Goal: Task Accomplishment & Management: Manage account settings

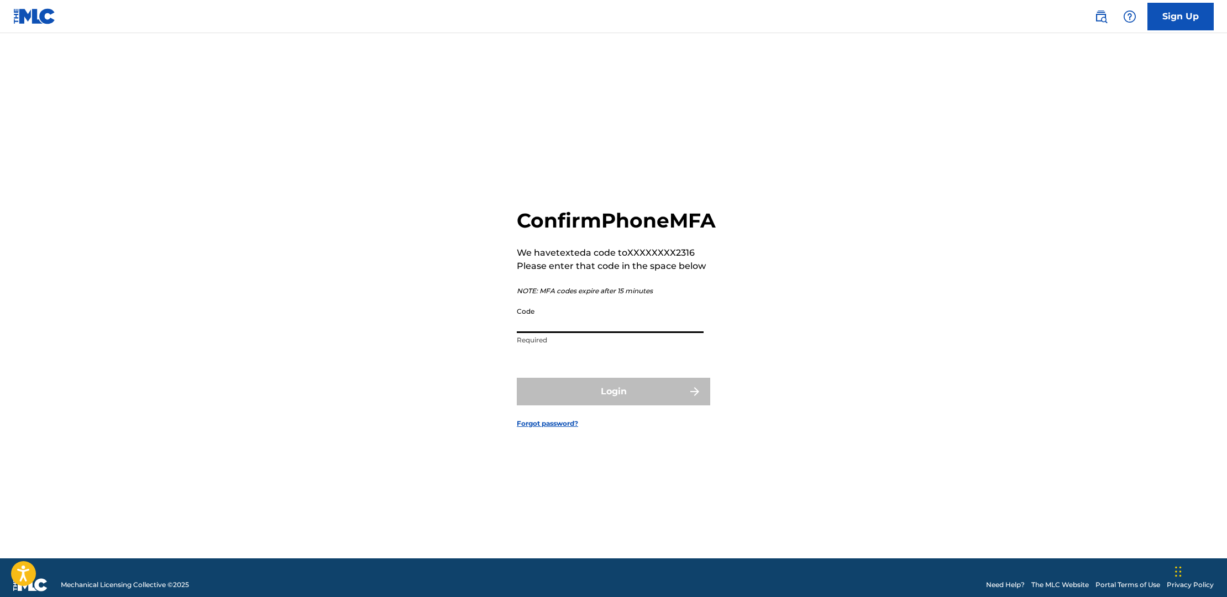
click at [627, 333] on input "Code" at bounding box center [610, 318] width 187 height 32
type input "531415"
click at [614, 404] on button "Login" at bounding box center [613, 392] width 193 height 28
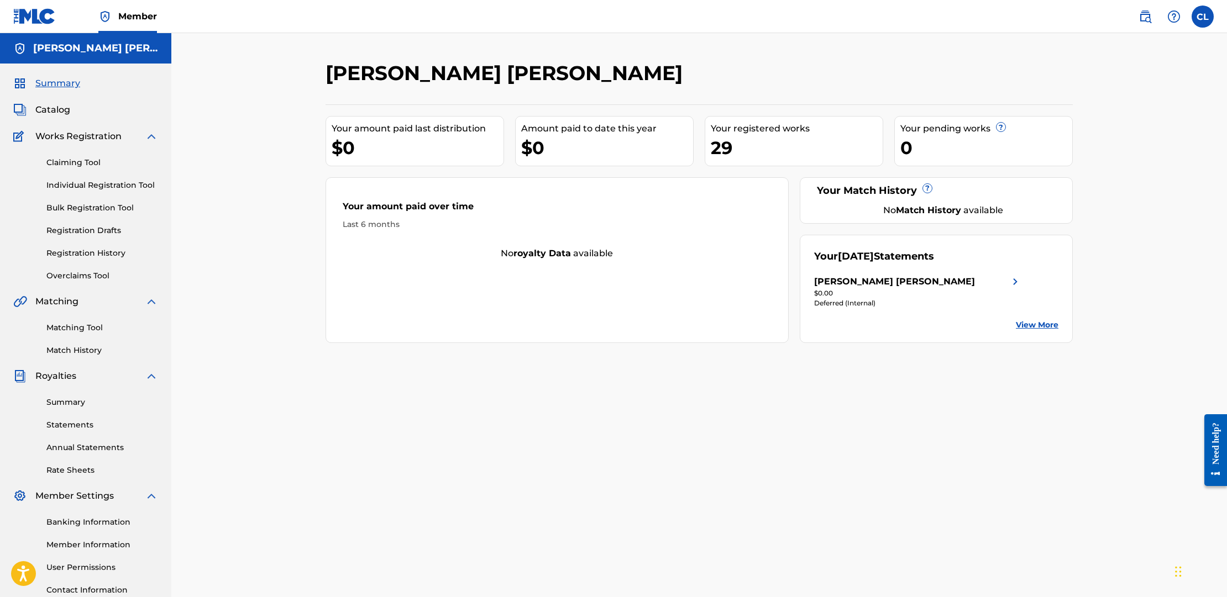
click at [91, 160] on link "Claiming Tool" at bounding box center [102, 163] width 112 height 12
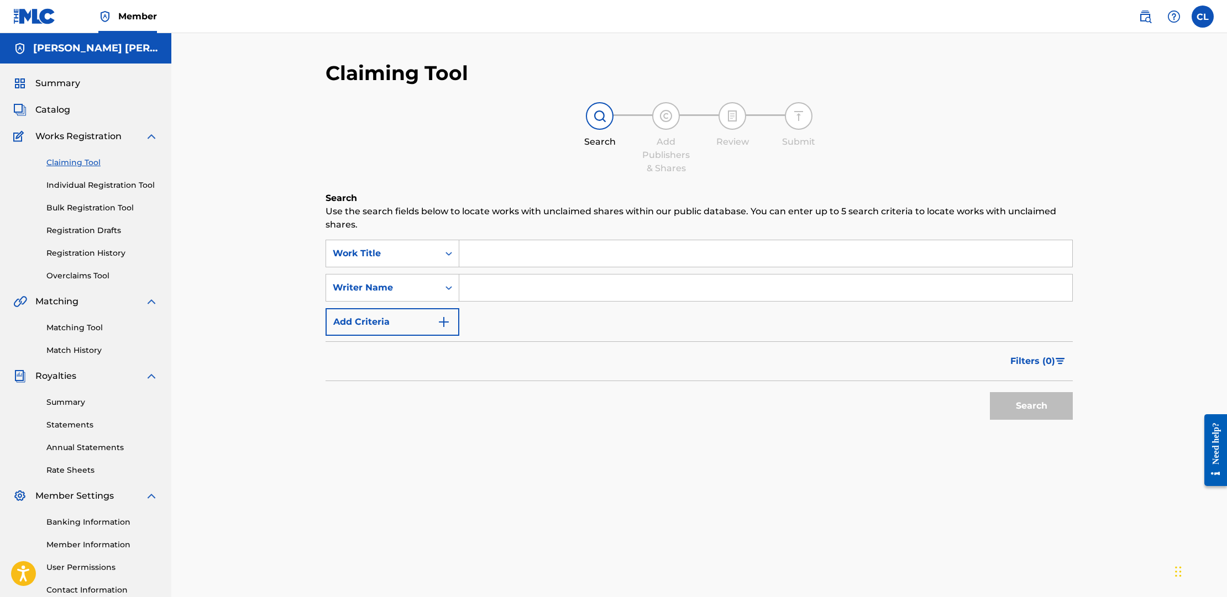
click at [562, 254] on input "Search Form" at bounding box center [765, 253] width 613 height 27
type input "You'll nEver guess who died"
click at [1040, 406] on button "Search" at bounding box center [1031, 406] width 83 height 28
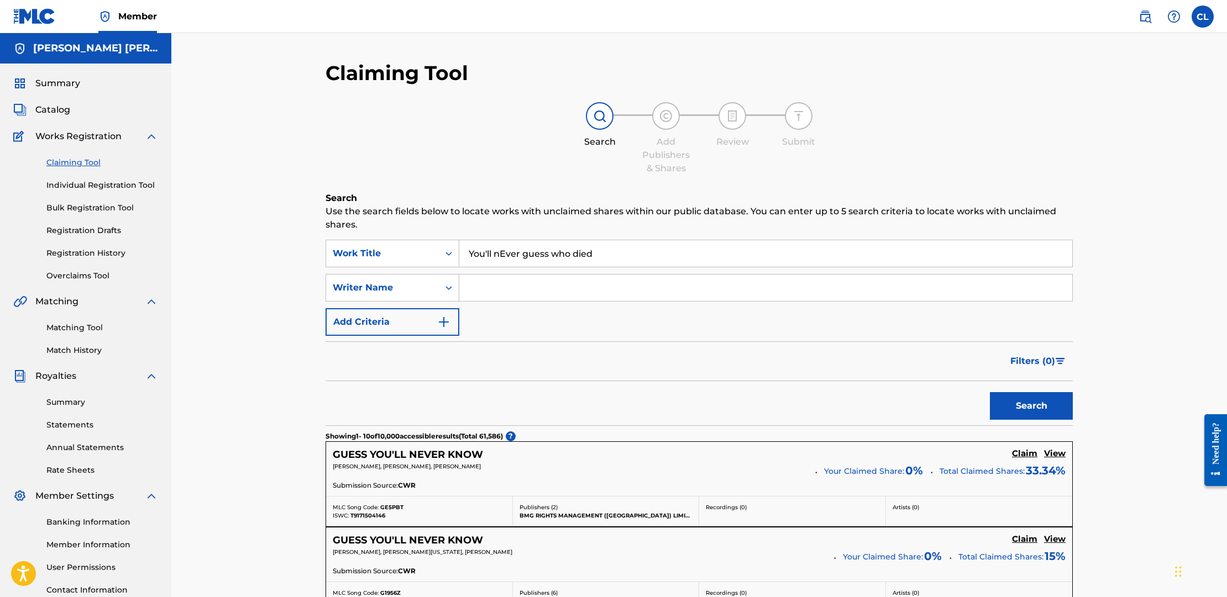
click at [644, 256] on input "You'll nEver guess who died" at bounding box center [765, 253] width 613 height 27
type input "You'll Never Guess Who Died"
click at [581, 287] on input "Search Form" at bounding box center [765, 288] width 613 height 27
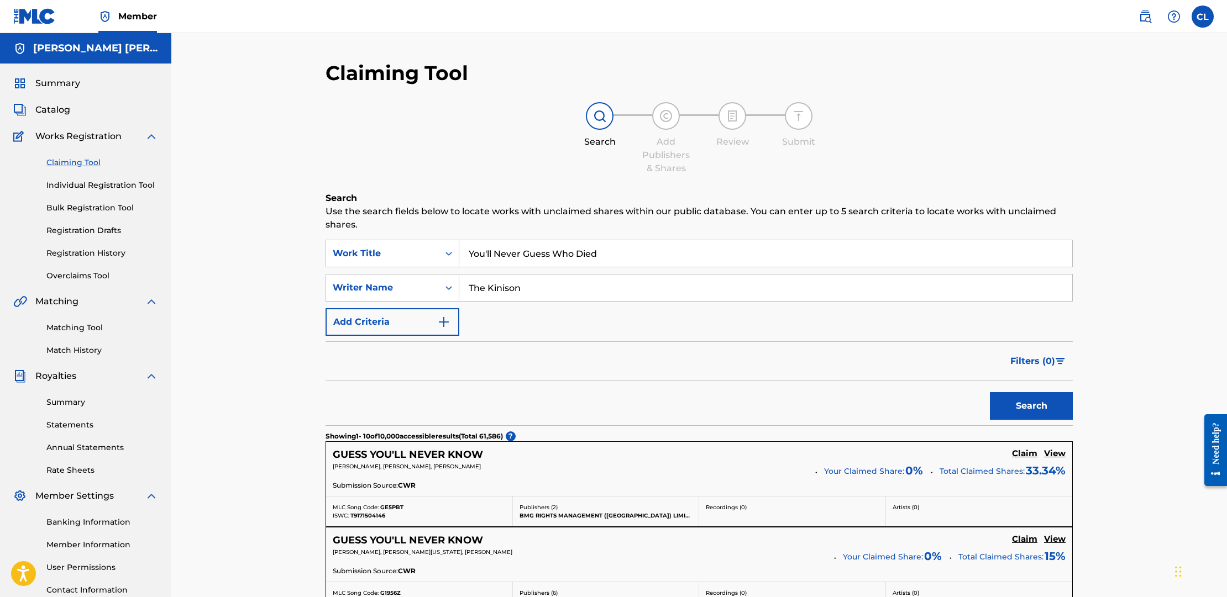
type input "The Kinison"
click at [1028, 406] on button "Search" at bounding box center [1031, 406] width 83 height 28
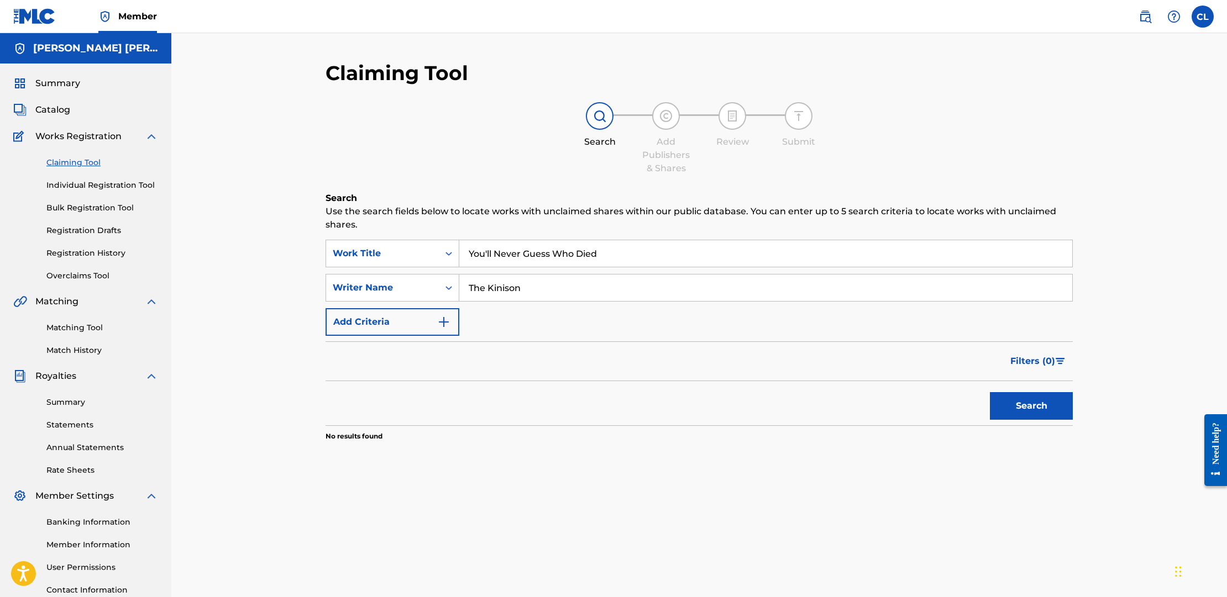
click at [556, 289] on input "The Kinison" at bounding box center [765, 288] width 613 height 27
click at [1026, 409] on button "Search" at bounding box center [1031, 406] width 83 height 28
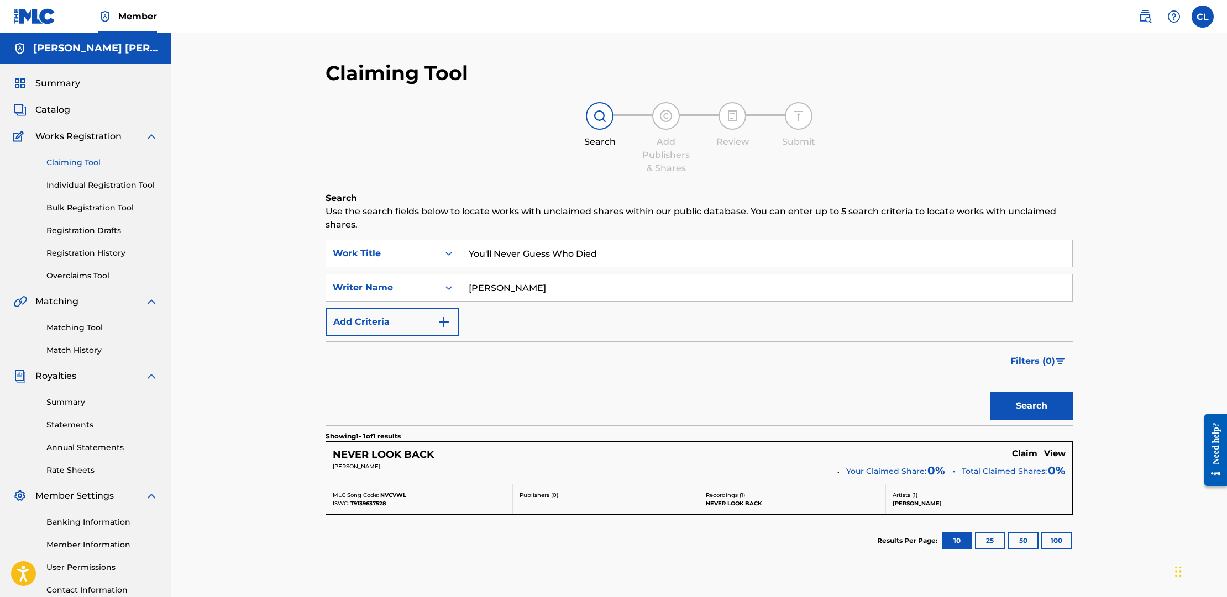
click at [525, 290] on input "[PERSON_NAME]" at bounding box center [765, 288] width 613 height 27
type input "[PERSON_NAME] [PERSON_NAME]"
click at [1038, 406] on button "Search" at bounding box center [1031, 406] width 83 height 28
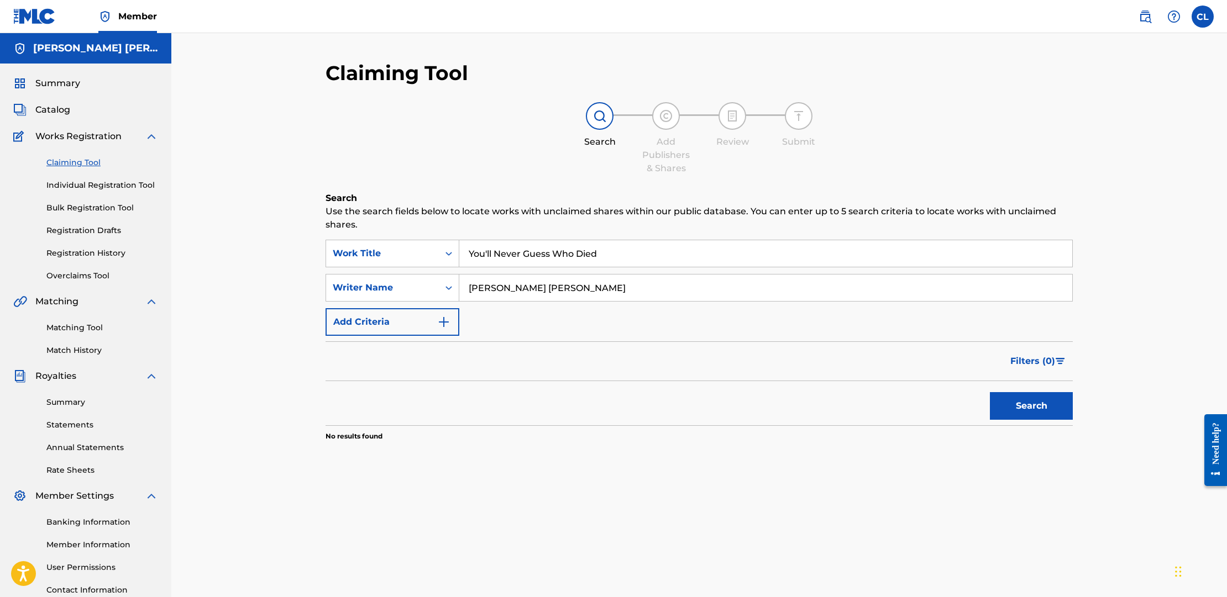
click at [630, 286] on input "[PERSON_NAME] [PERSON_NAME]" at bounding box center [765, 288] width 613 height 27
click at [222, 175] on div "Claiming Tool Search Add Publishers & Shares Review Submit Search Use the searc…" at bounding box center [699, 332] width 1056 height 599
click at [69, 160] on link "Claiming Tool" at bounding box center [102, 163] width 112 height 12
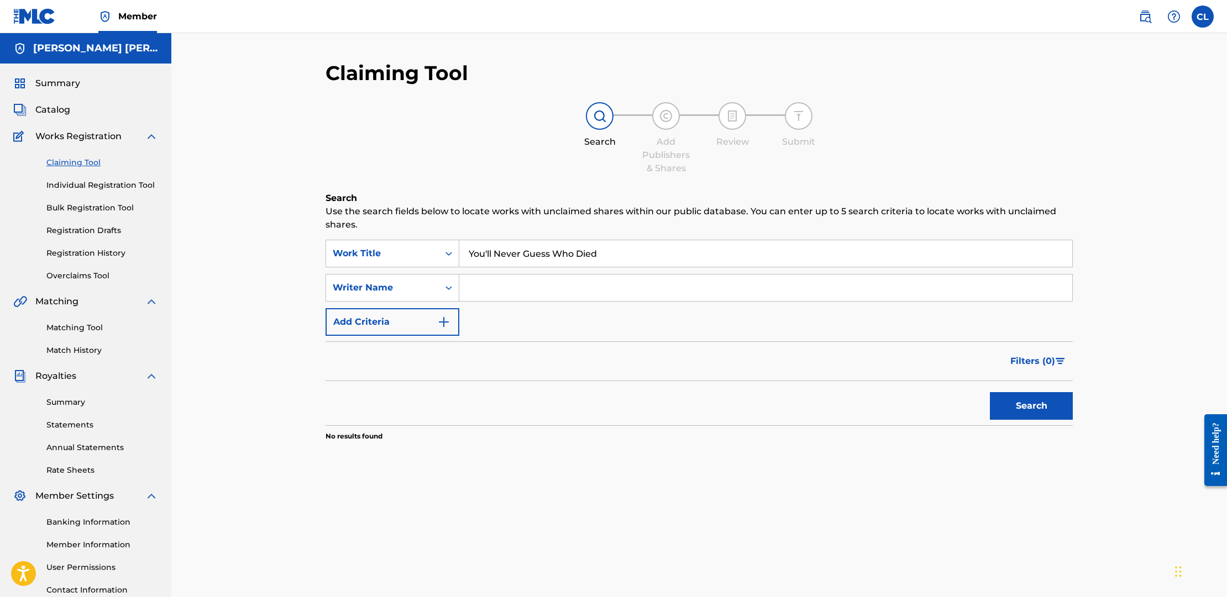
click at [69, 160] on link "Claiming Tool" at bounding box center [102, 163] width 112 height 12
click at [59, 108] on span "Catalog" at bounding box center [52, 109] width 35 height 13
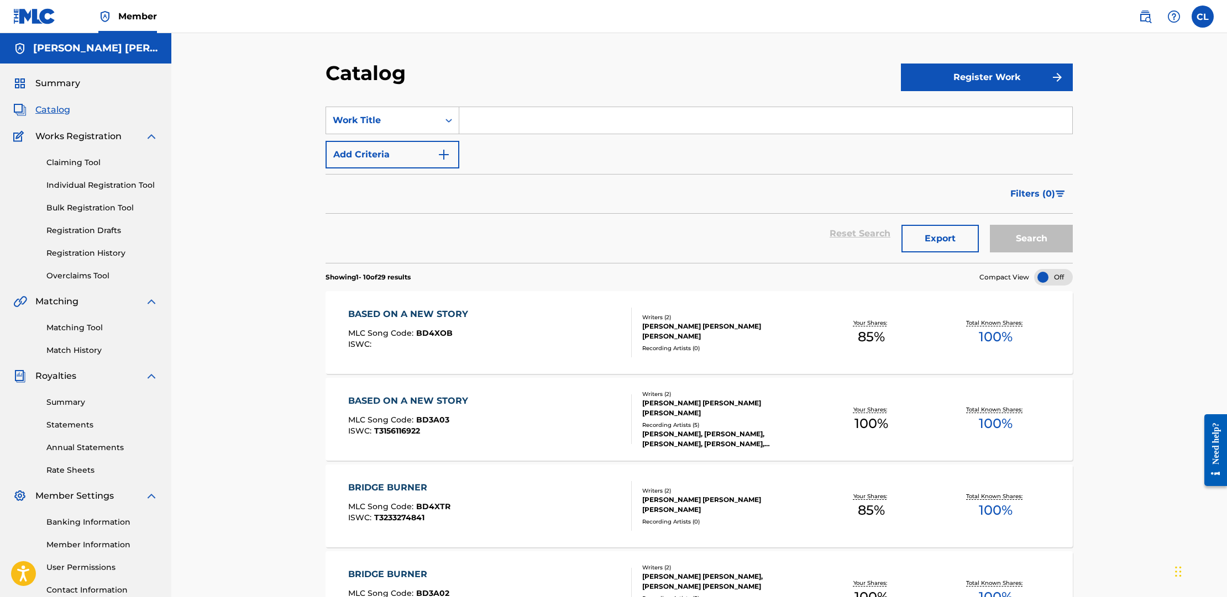
click at [615, 125] on input "Search Form" at bounding box center [765, 120] width 613 height 27
click at [1031, 239] on button "Search" at bounding box center [1031, 239] width 83 height 28
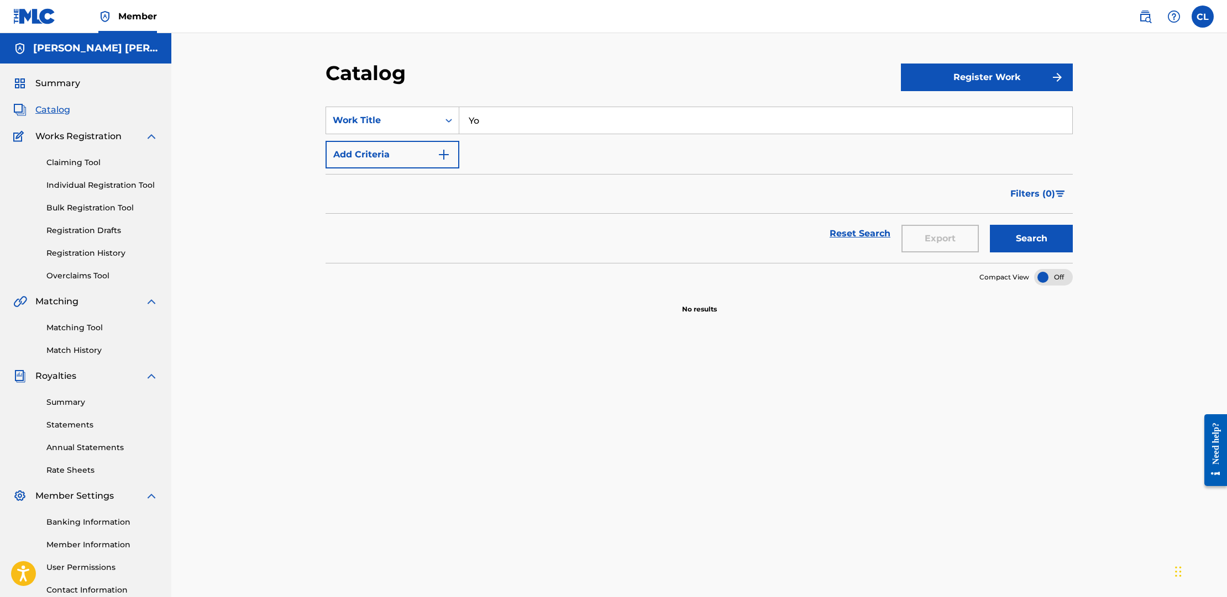
type input "Y"
click at [244, 169] on div "Catalog Register Work SearchWithCriteria70b2a951-3337-4d59-bb70-dd781fc80055 Wo…" at bounding box center [699, 332] width 1056 height 599
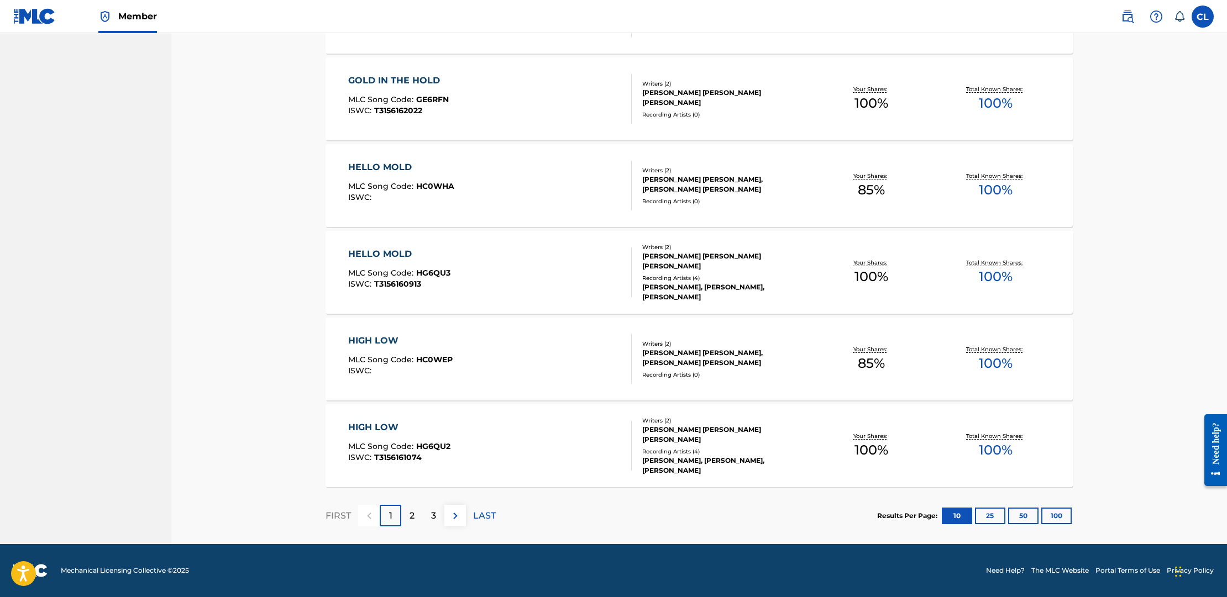
scroll to position [668, 0]
click at [417, 517] on div "2" at bounding box center [412, 516] width 22 height 22
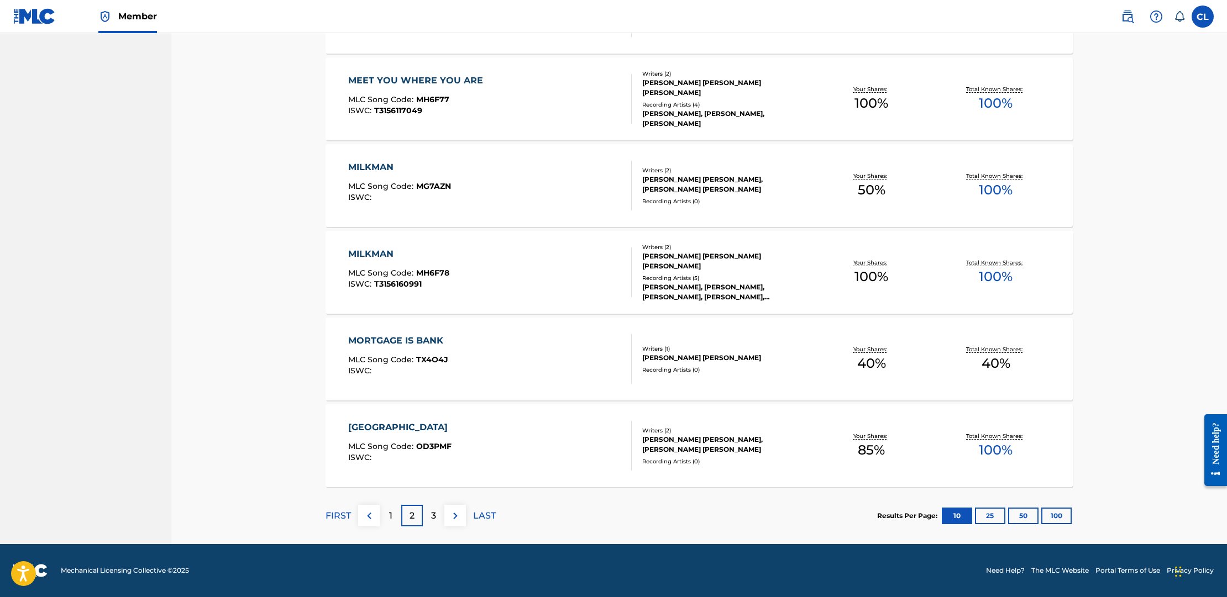
click at [433, 512] on p "3" at bounding box center [433, 516] width 5 height 13
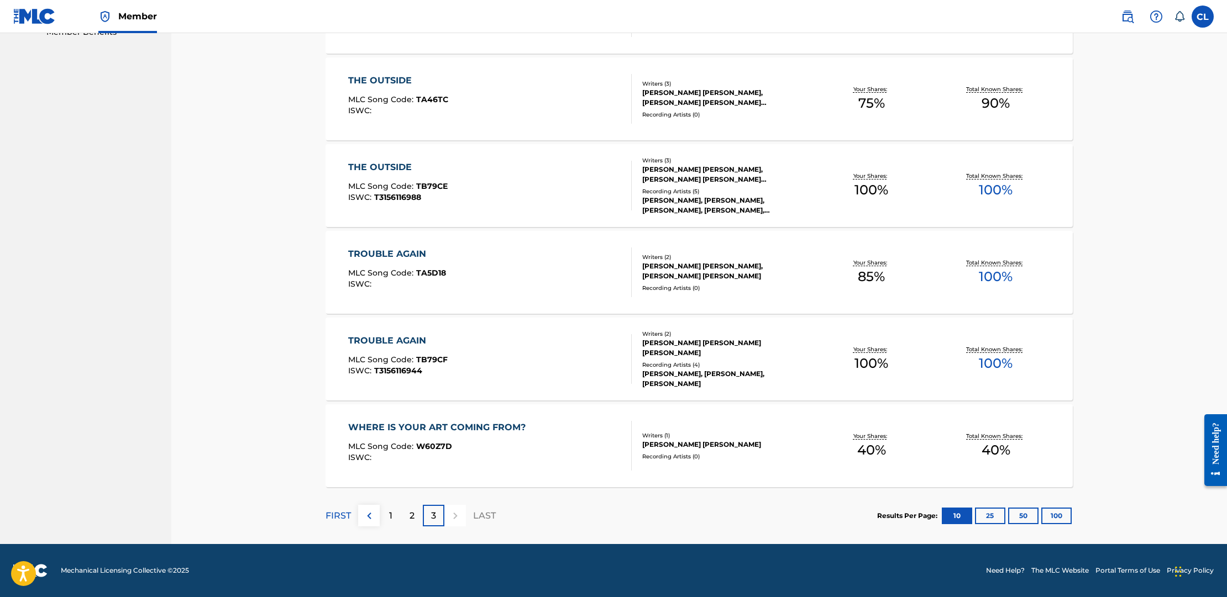
scroll to position [581, 0]
click at [402, 428] on div "WHERE IS YOUR ART COMING FROM?" at bounding box center [439, 427] width 183 height 13
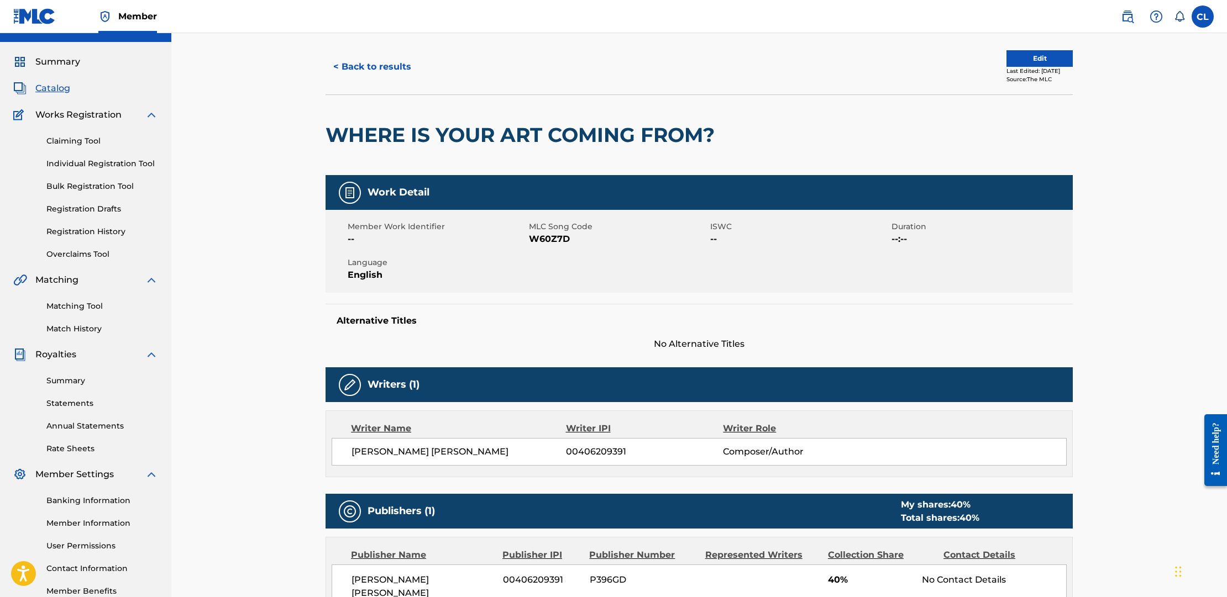
scroll to position [21, 0]
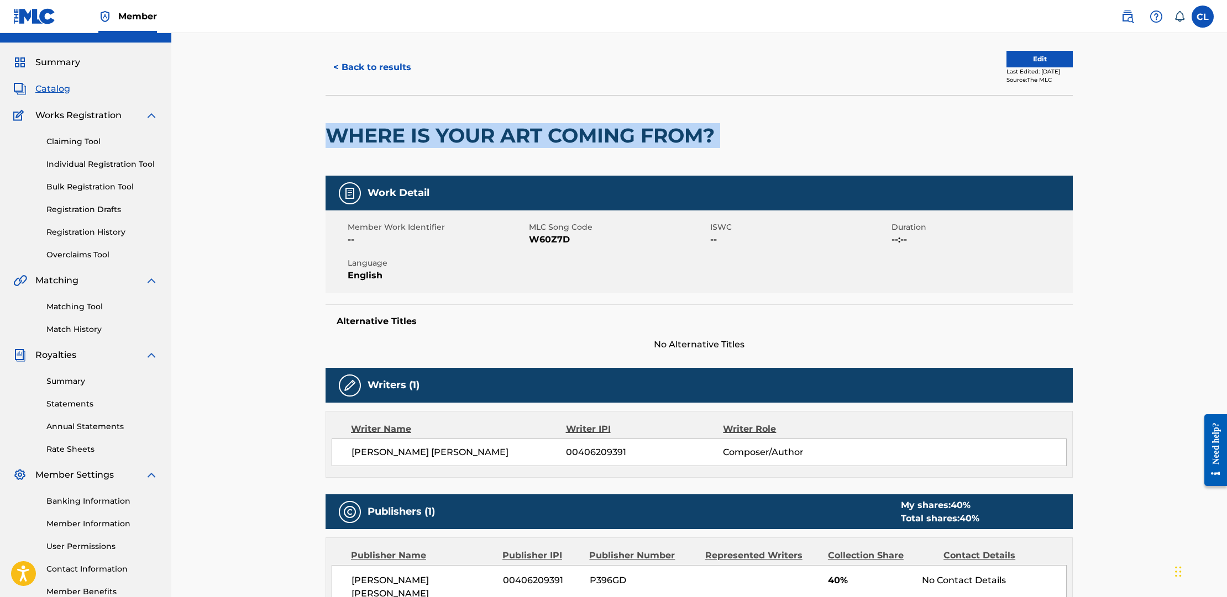
drag, startPoint x: 327, startPoint y: 135, endPoint x: 773, endPoint y: 138, distance: 446.6
click at [773, 138] on div "WHERE IS YOUR ART COMING FROM?" at bounding box center [699, 135] width 747 height 81
copy div "WHERE IS YOUR ART COMING FROM?"
click at [95, 208] on link "Registration Drafts" at bounding box center [102, 210] width 112 height 12
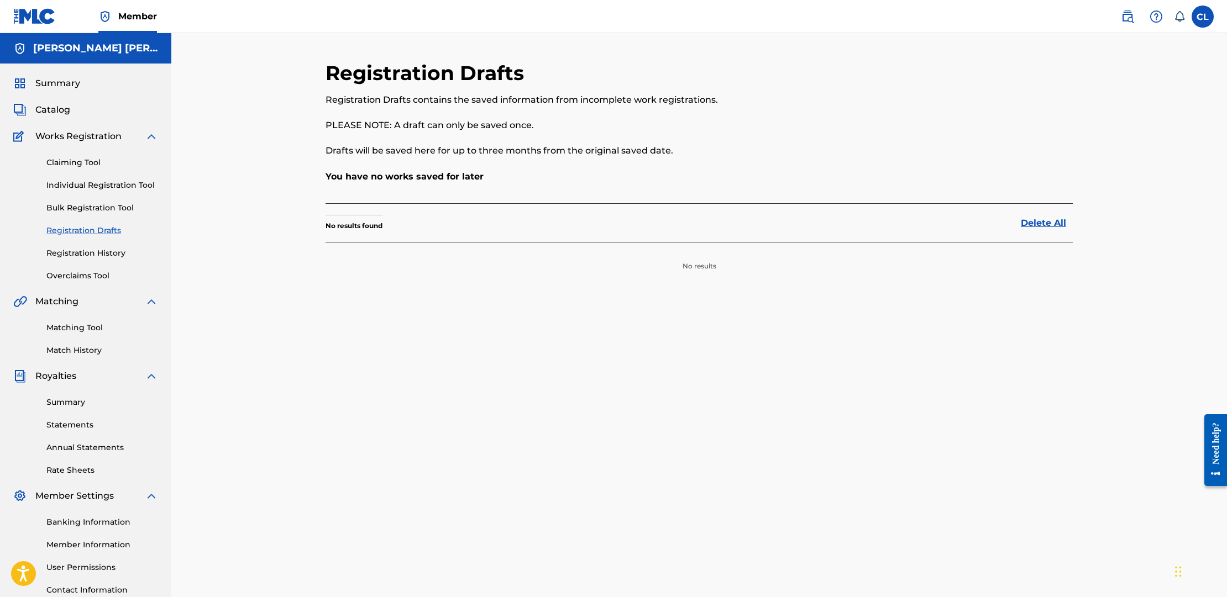
click at [84, 255] on link "Registration History" at bounding box center [102, 254] width 112 height 12
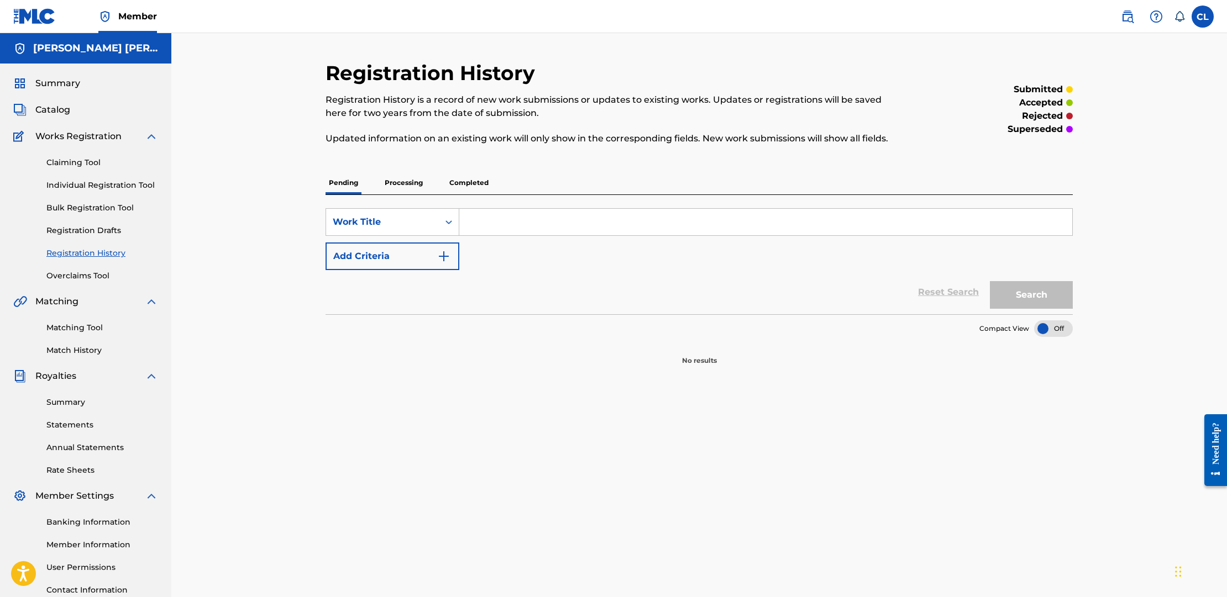
click at [410, 182] on p "Processing" at bounding box center [403, 182] width 45 height 23
click at [459, 182] on p "Completed" at bounding box center [469, 182] width 46 height 23
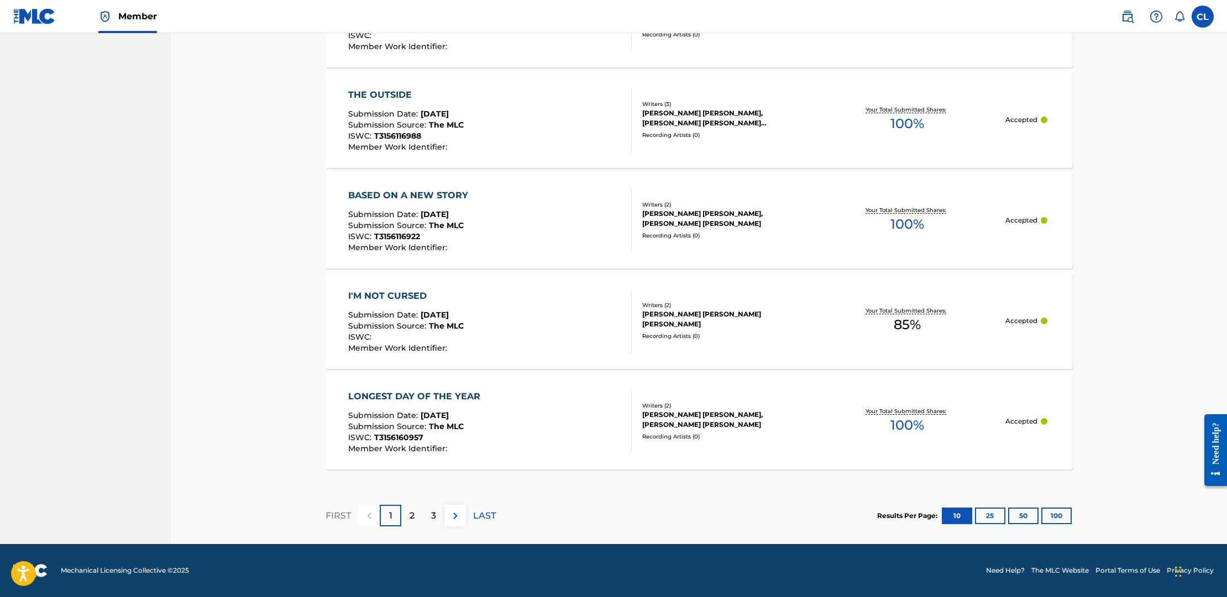
scroll to position [920, 0]
click at [413, 521] on p "2" at bounding box center [412, 516] width 5 height 13
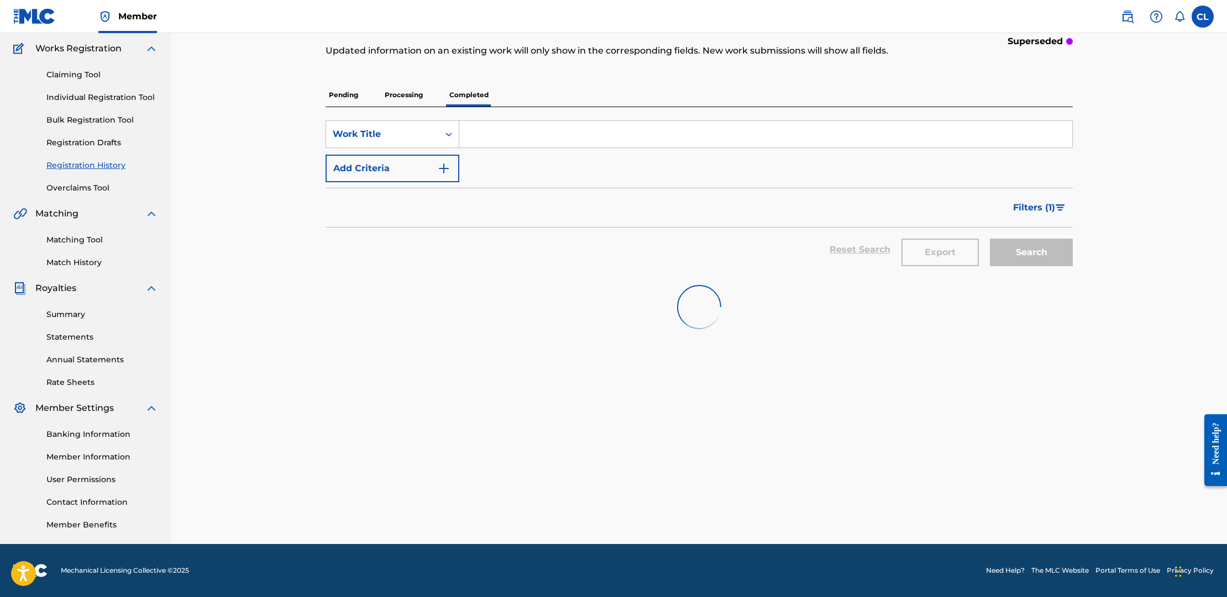
scroll to position [88, 0]
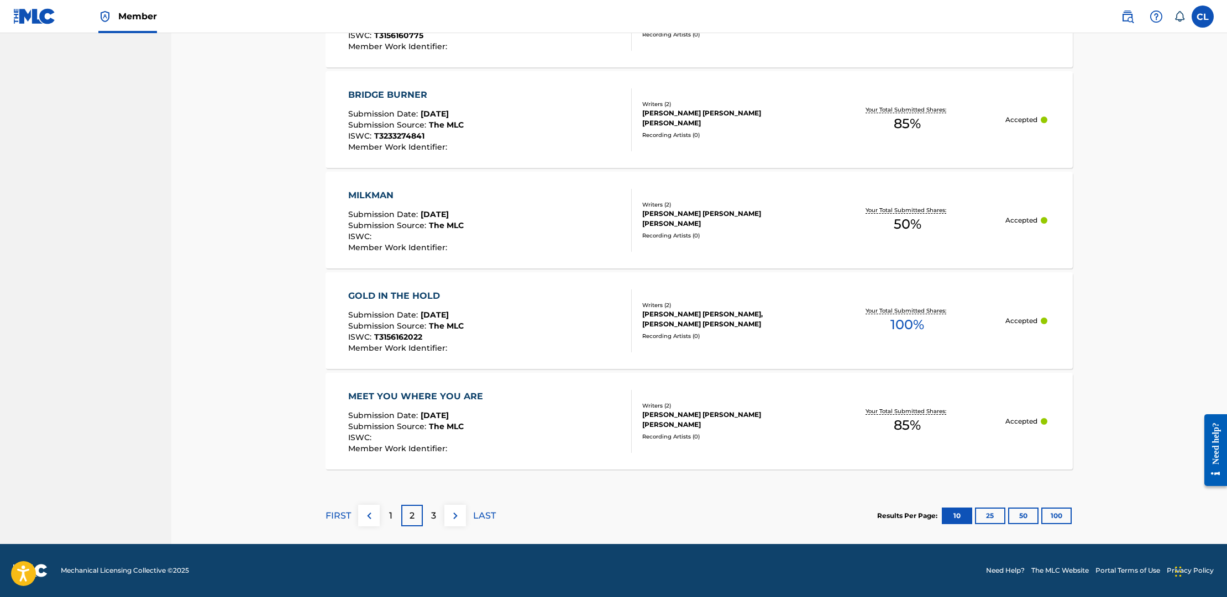
click at [436, 515] on div "3" at bounding box center [434, 516] width 22 height 22
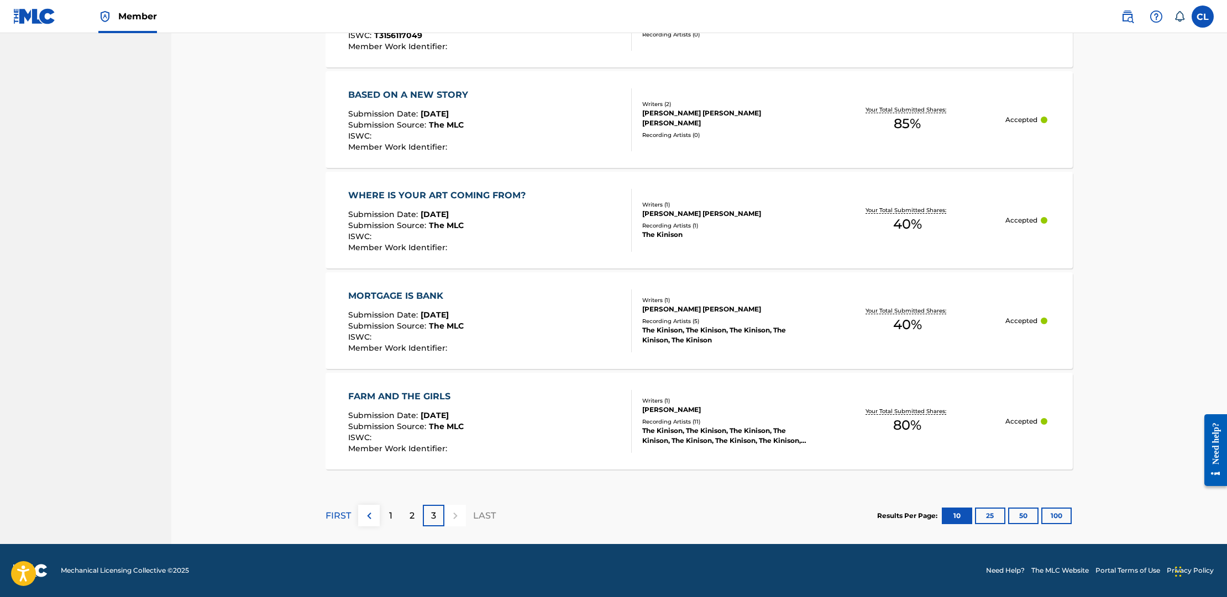
scroll to position [820, 0]
click at [404, 396] on div "FARM AND THE GIRLS" at bounding box center [406, 396] width 116 height 13
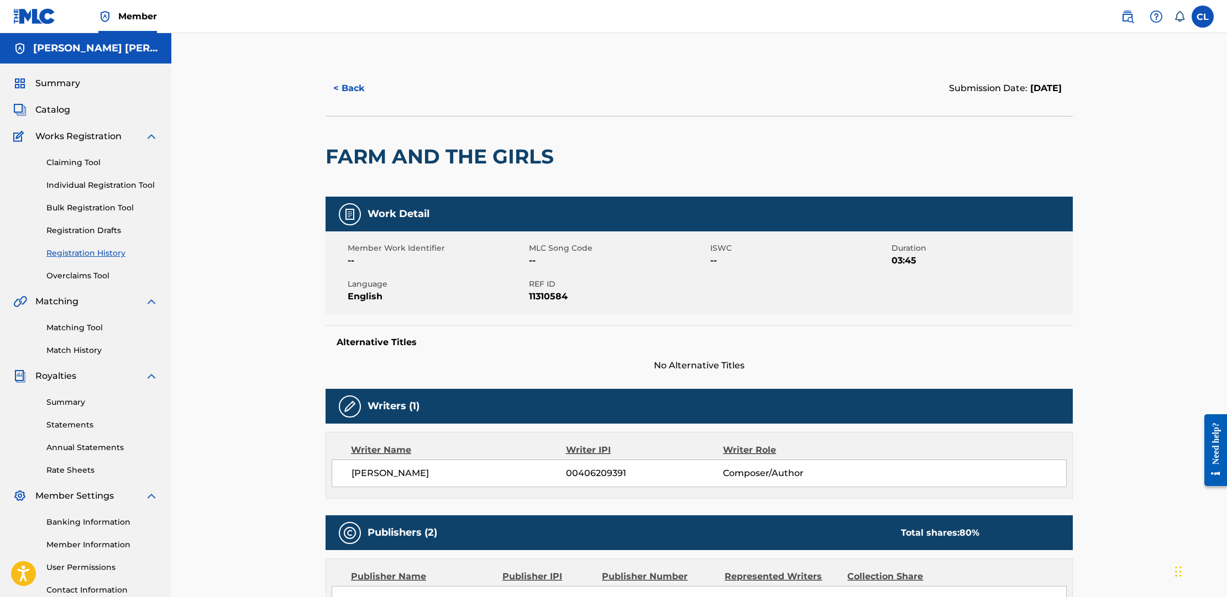
click at [98, 183] on link "Individual Registration Tool" at bounding box center [102, 186] width 112 height 12
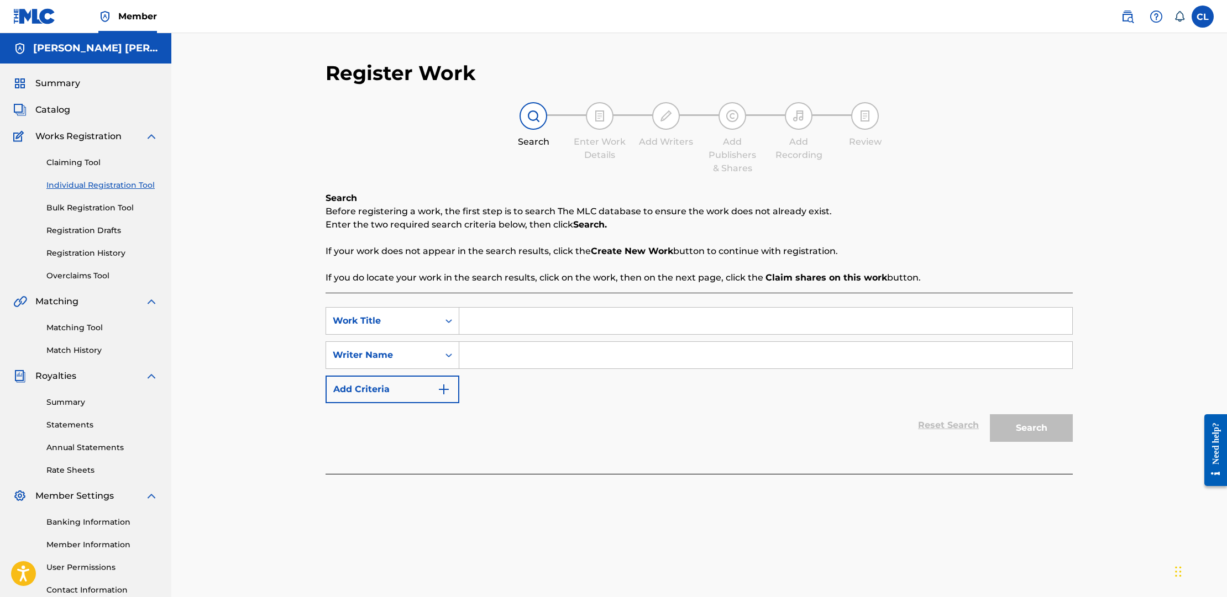
click at [575, 324] on input "Search Form" at bounding box center [765, 321] width 613 height 27
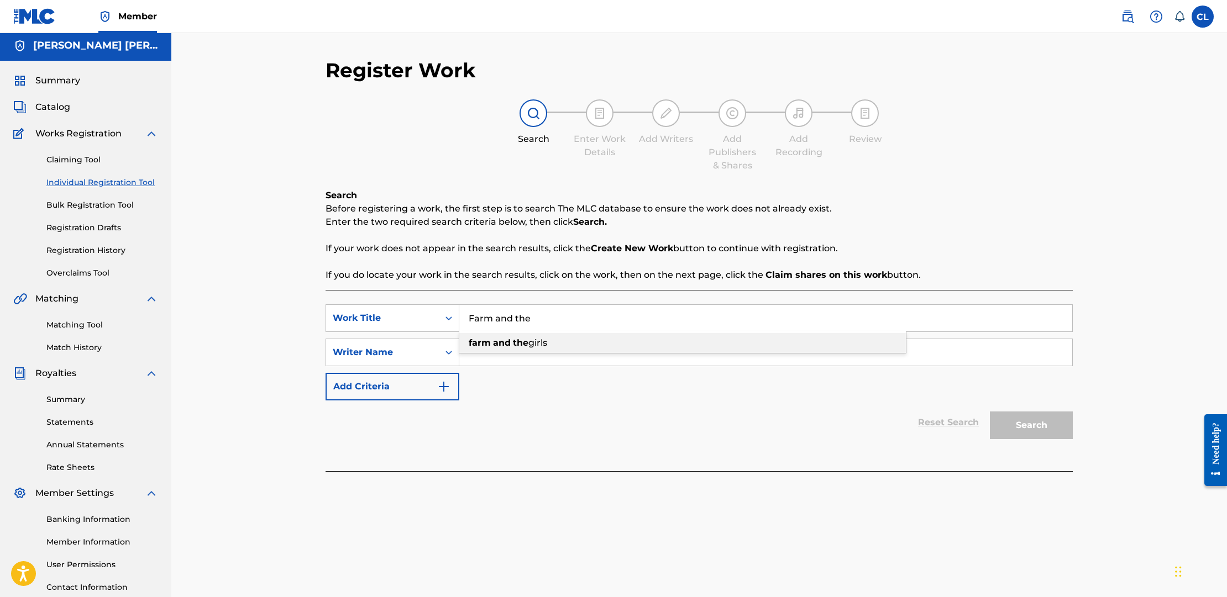
click at [521, 345] on strong "the" at bounding box center [520, 343] width 15 height 11
type input "farm and the girls"
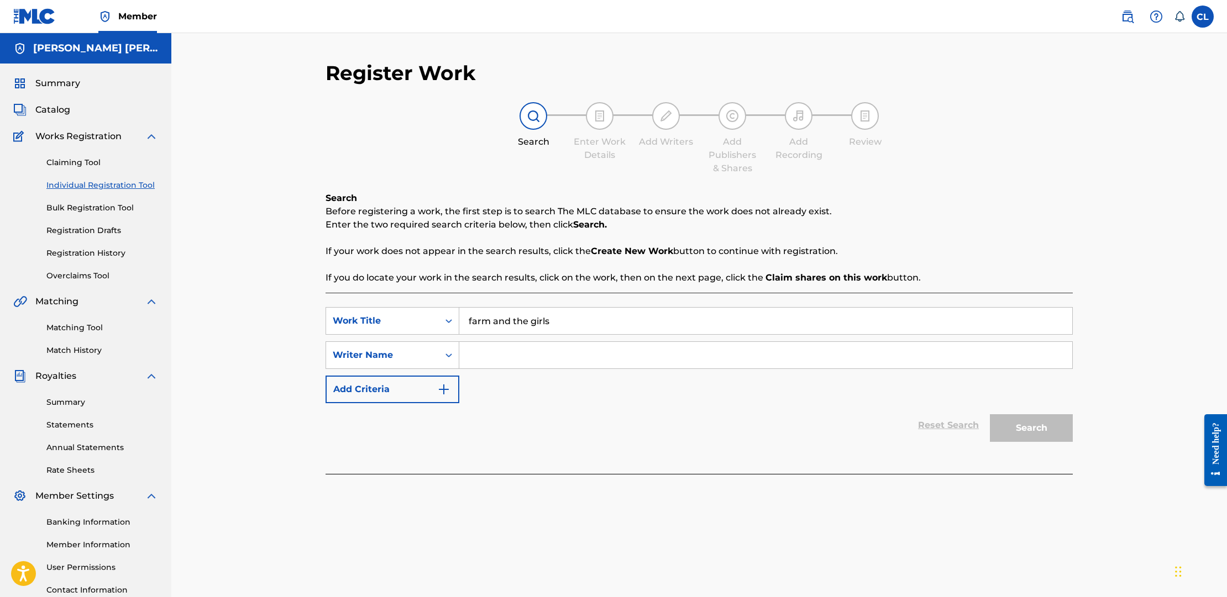
click at [492, 356] on input "Search Form" at bounding box center [765, 355] width 613 height 27
click at [86, 161] on link "Claiming Tool" at bounding box center [102, 163] width 112 height 12
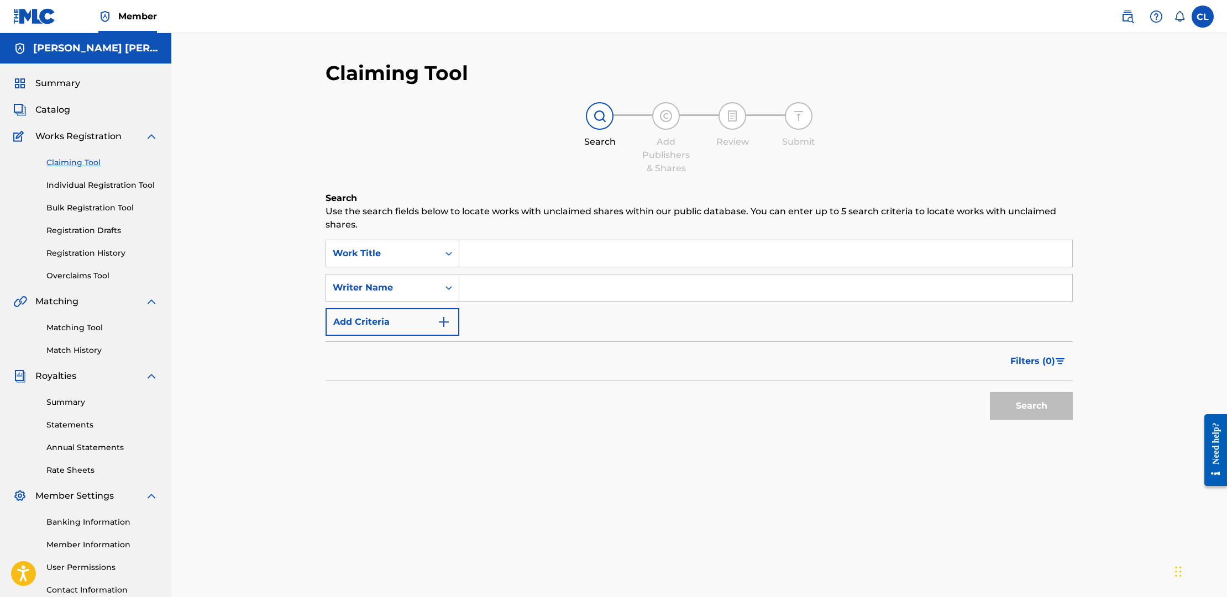
click at [499, 258] on input "Search Form" at bounding box center [765, 253] width 613 height 27
type input "farm and the girls"
click at [1031, 406] on button "Search" at bounding box center [1031, 406] width 83 height 28
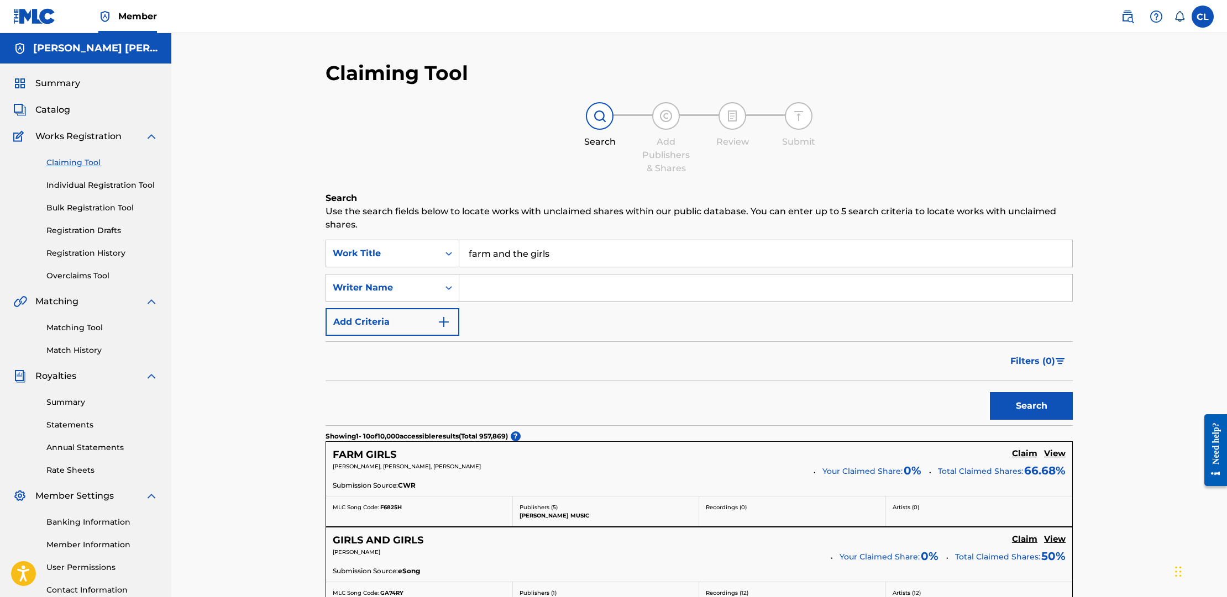
click at [548, 282] on input "Search Form" at bounding box center [765, 288] width 613 height 27
type input "the Kinison"
drag, startPoint x: 548, startPoint y: 282, endPoint x: 1020, endPoint y: 404, distance: 487.4
click at [1020, 404] on button "Search" at bounding box center [1031, 406] width 83 height 28
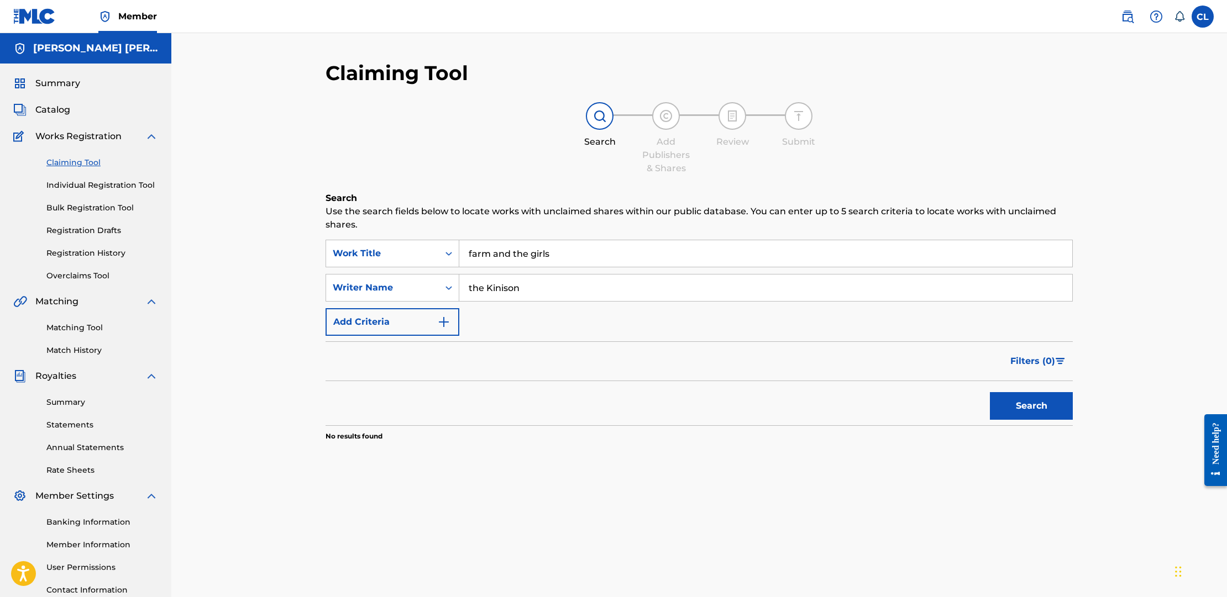
click at [569, 251] on input "farm and the girls" at bounding box center [765, 253] width 613 height 27
type input "The Farm and The Girls"
click at [705, 334] on div "SearchWithCriteria90e6bebd-936b-4f6f-b85e-bfcc73036821 Work Title The Farm and …" at bounding box center [699, 288] width 747 height 96
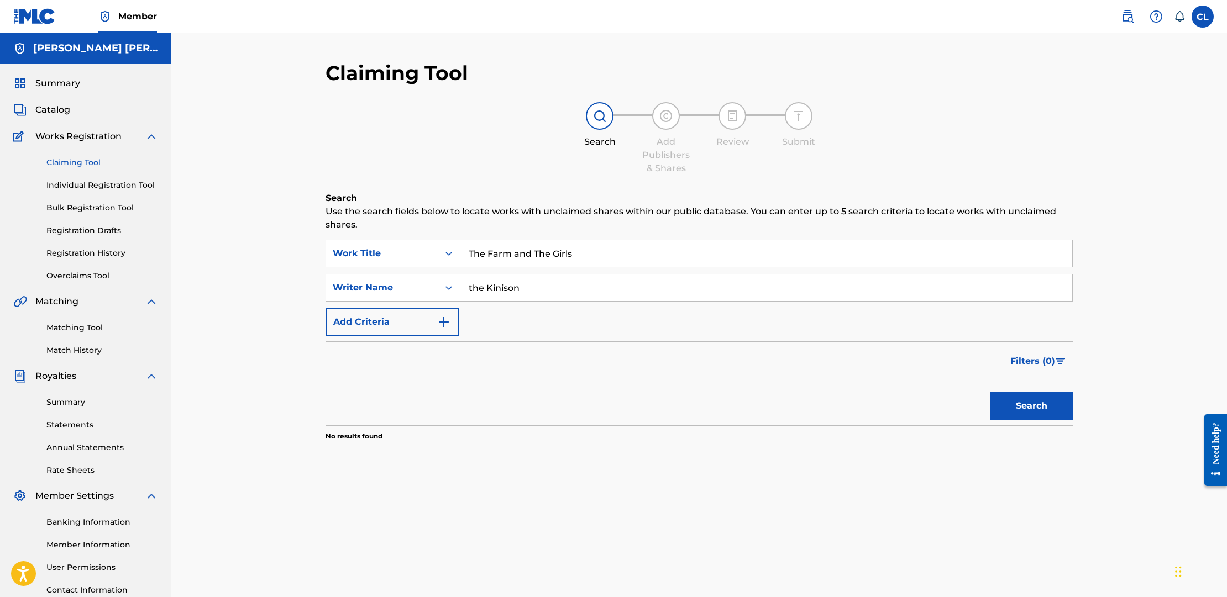
click at [618, 291] on input "the Kinison" at bounding box center [765, 288] width 613 height 27
click at [1041, 401] on button "Search" at bounding box center [1031, 406] width 83 height 28
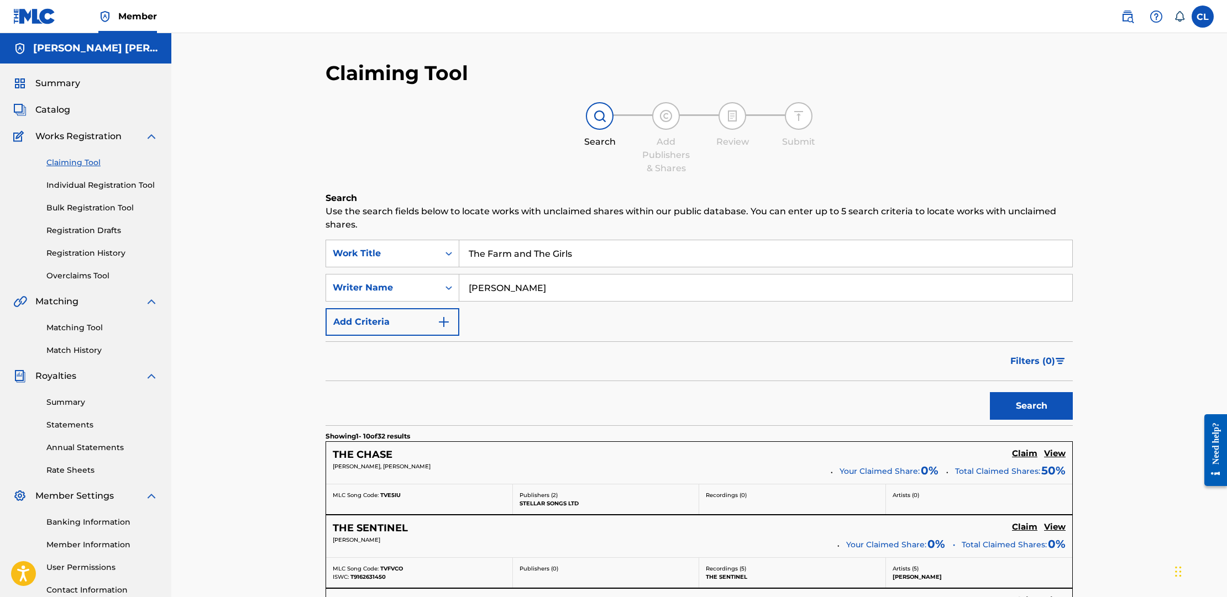
click at [525, 292] on input "[PERSON_NAME]" at bounding box center [765, 288] width 613 height 27
type input "[PERSON_NAME] [PERSON_NAME]"
click at [1034, 399] on button "Search" at bounding box center [1031, 406] width 83 height 28
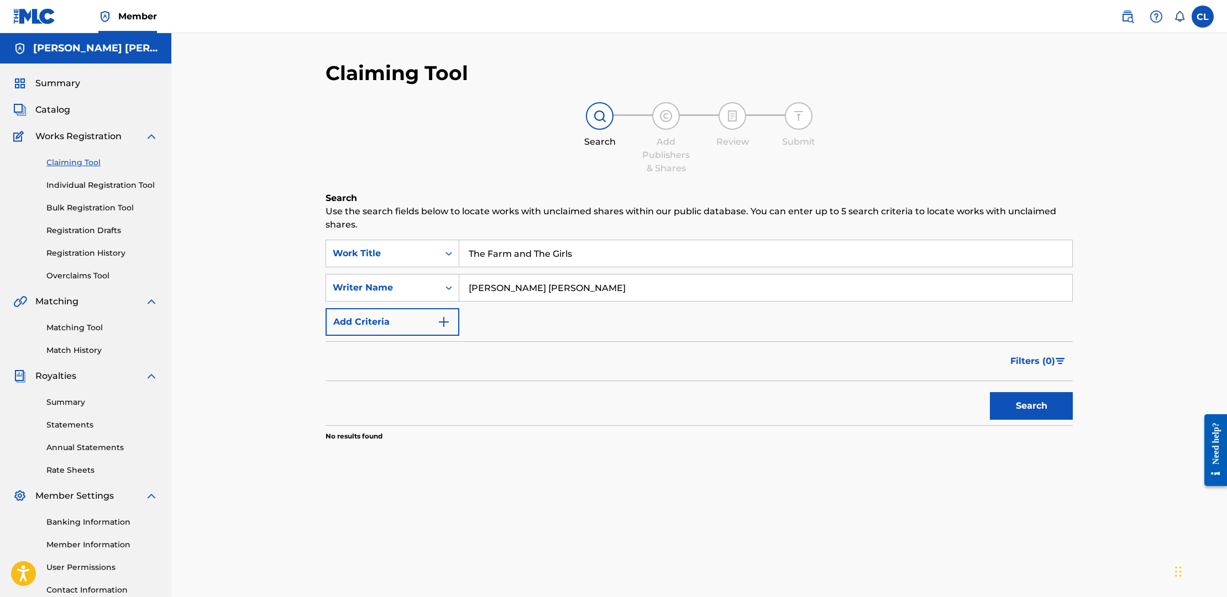
click at [209, 153] on div "Claiming Tool Search Add Publishers & Shares Review Submit Search Use the searc…" at bounding box center [699, 332] width 1056 height 599
click at [99, 188] on link "Individual Registration Tool" at bounding box center [102, 186] width 112 height 12
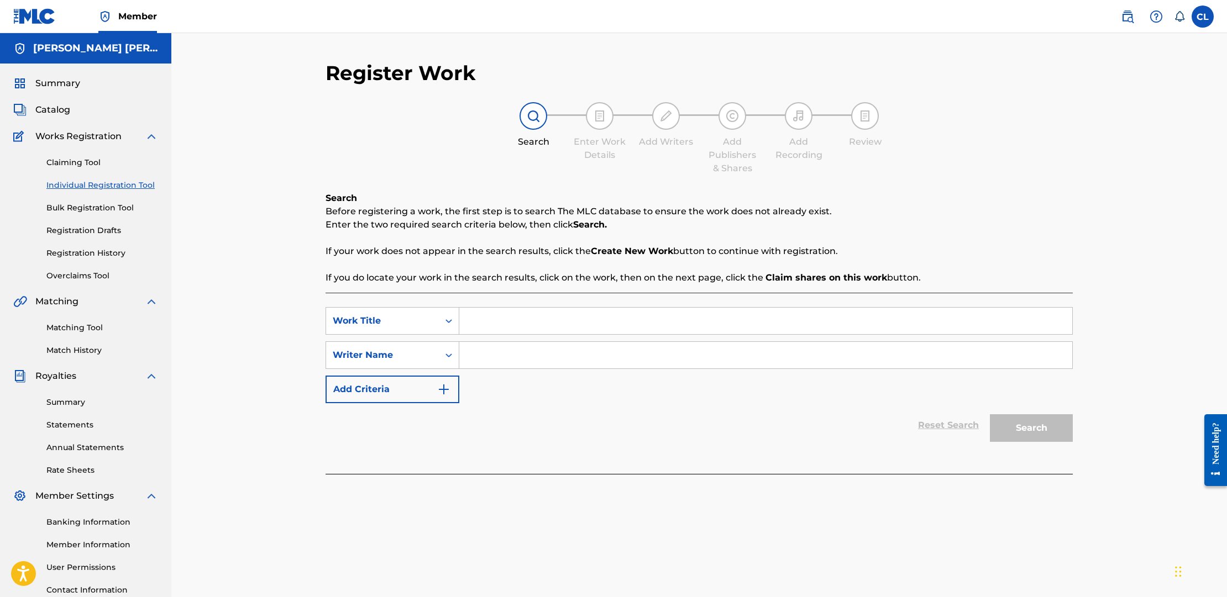
click at [536, 319] on input "Search Form" at bounding box center [765, 321] width 613 height 27
type input "The Farm and The Girls"
click at [583, 358] on input "Search Form" at bounding box center [765, 355] width 613 height 27
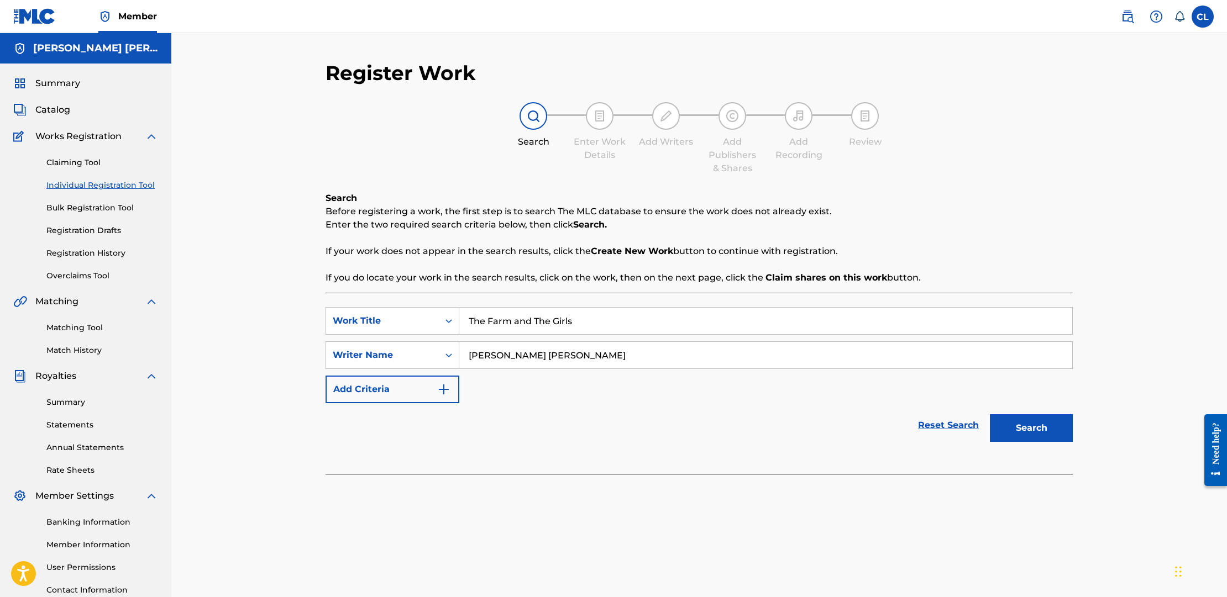
type input "[PERSON_NAME] [PERSON_NAME]"
click at [1037, 424] on button "Search" at bounding box center [1031, 429] width 83 height 28
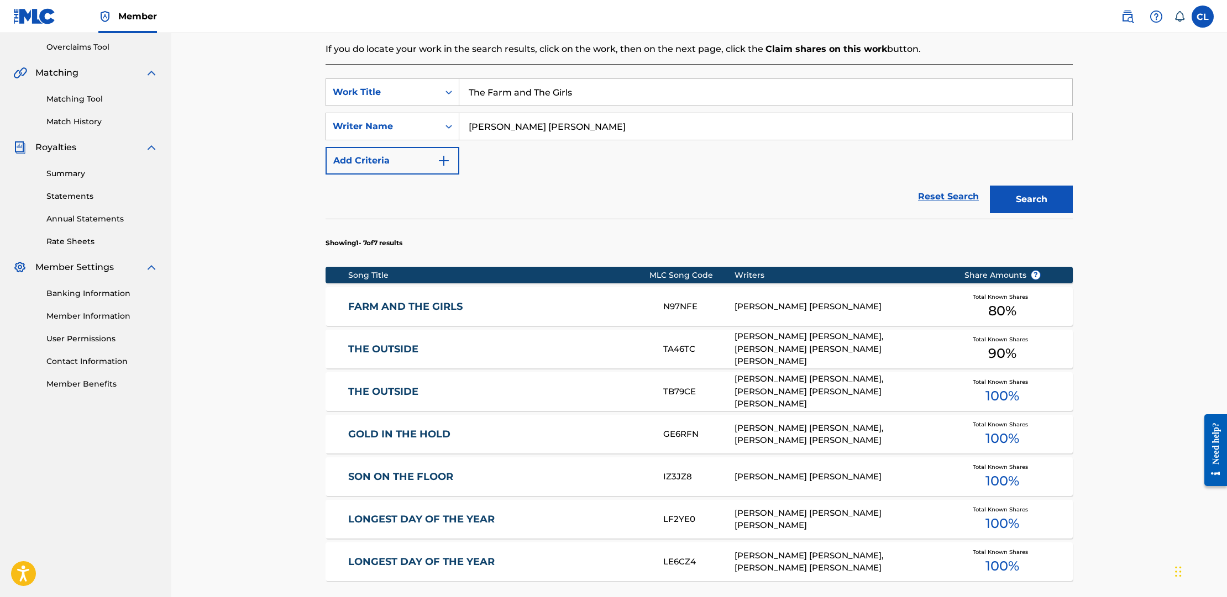
scroll to position [221, 0]
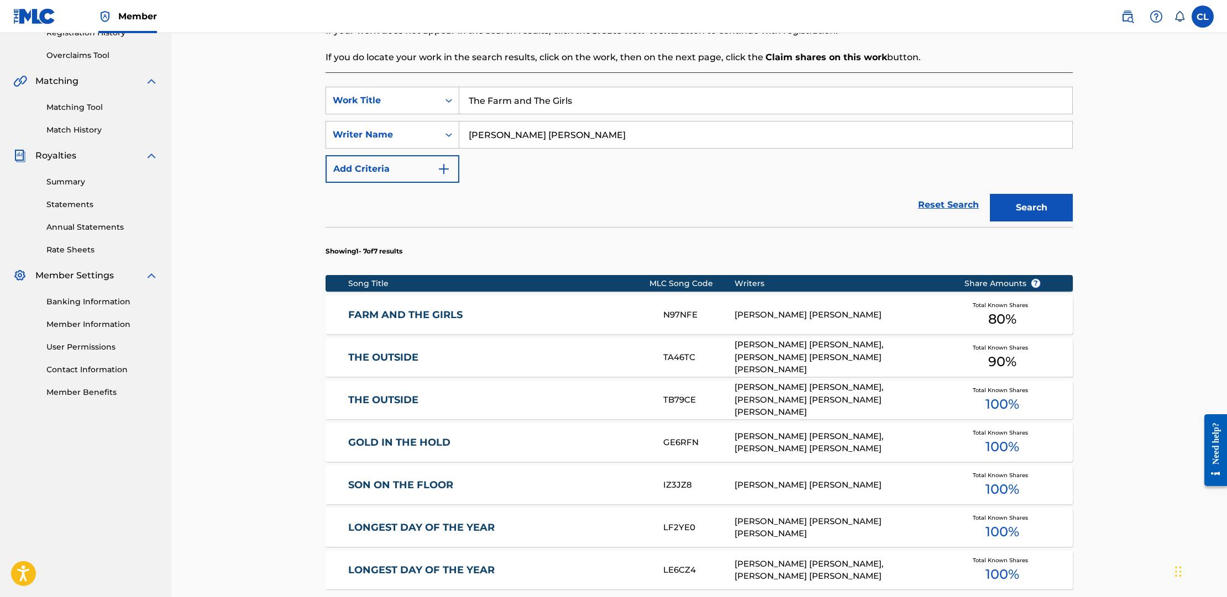
click at [434, 311] on link "FARM AND THE GIRLS" at bounding box center [498, 315] width 301 height 13
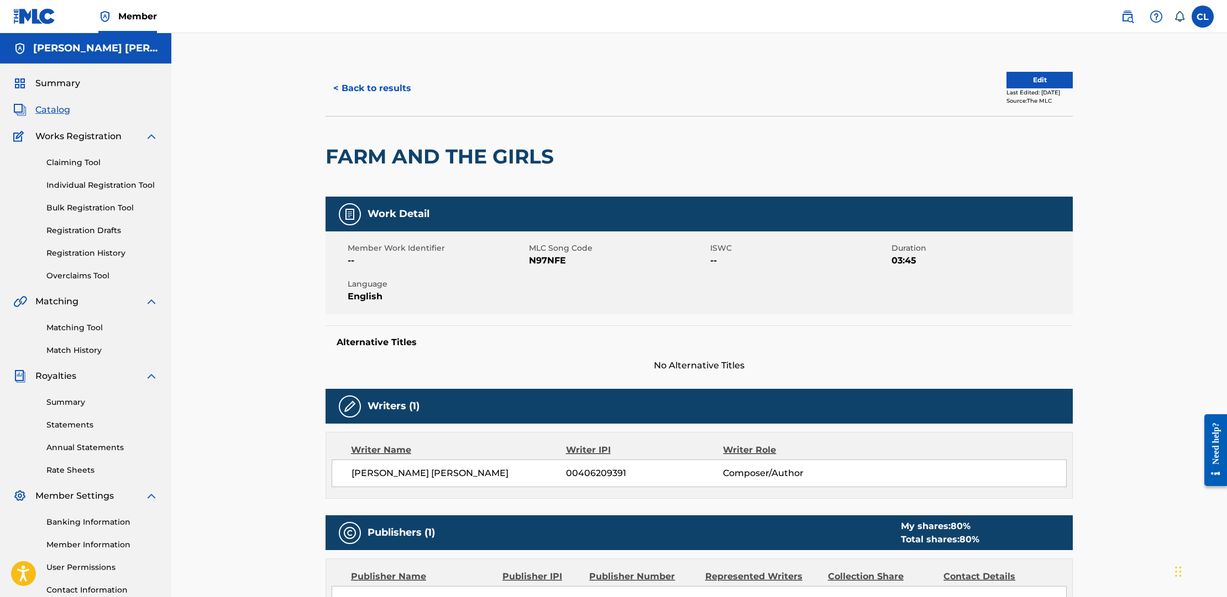
click at [1048, 80] on button "Edit" at bounding box center [1039, 80] width 66 height 17
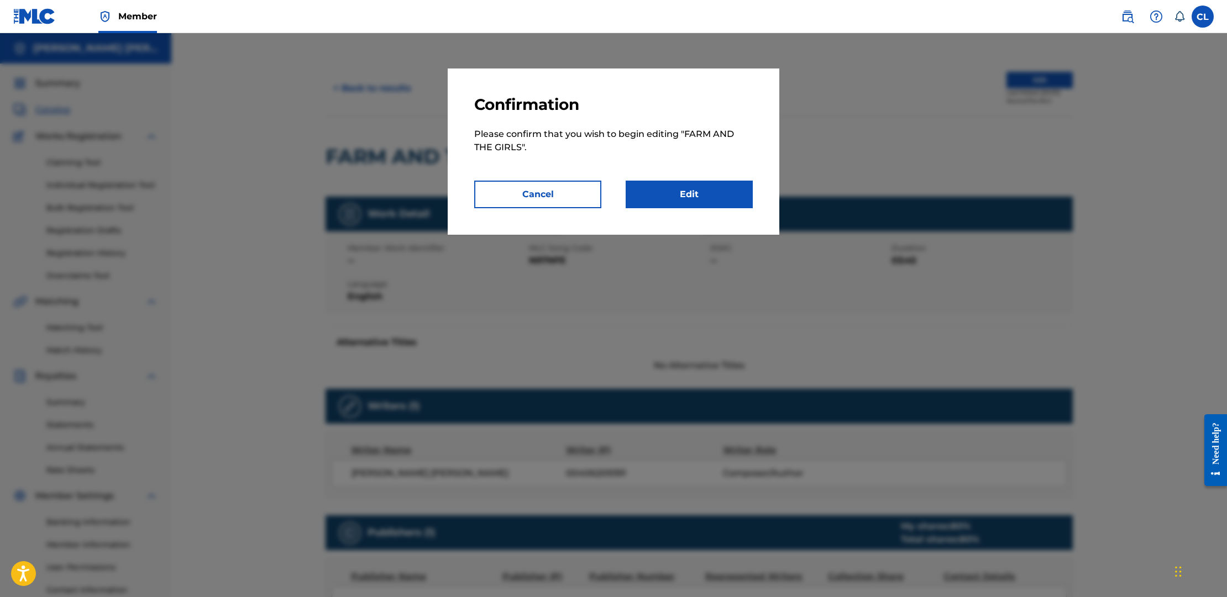
click at [679, 193] on link "Edit" at bounding box center [689, 195] width 127 height 28
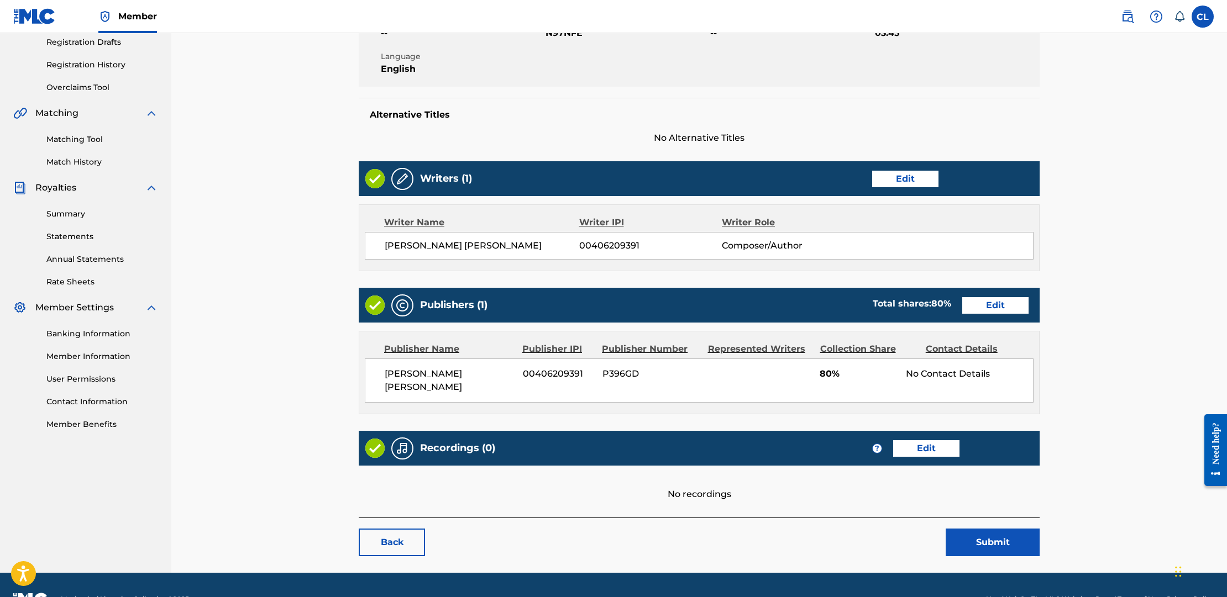
scroll to position [193, 0]
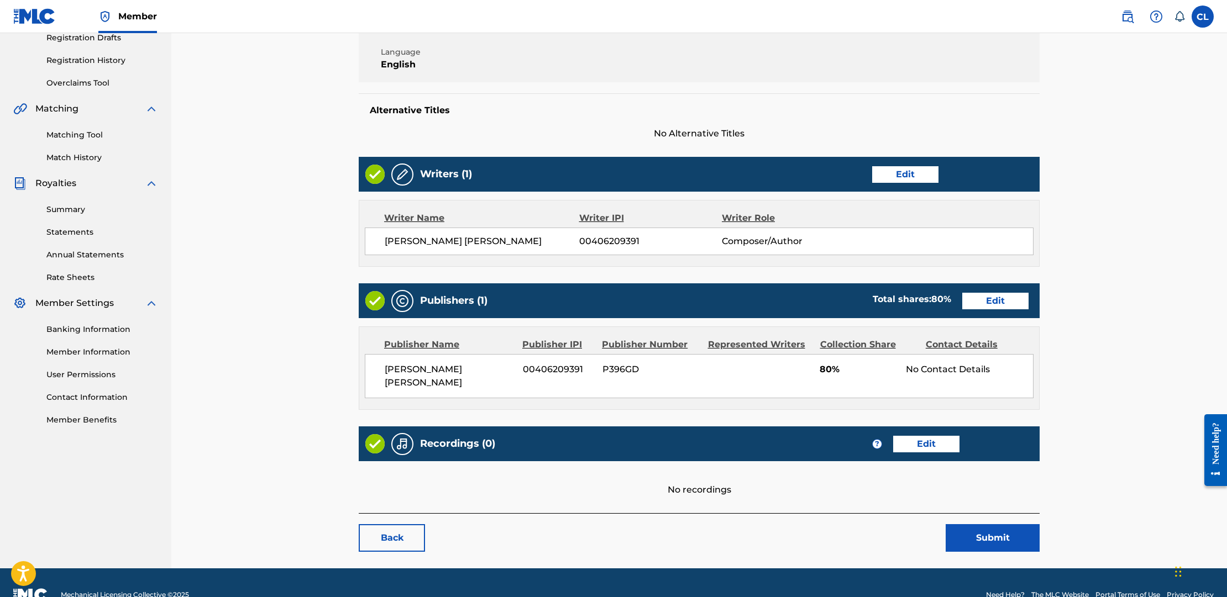
click at [1011, 300] on link "Edit" at bounding box center [995, 301] width 66 height 17
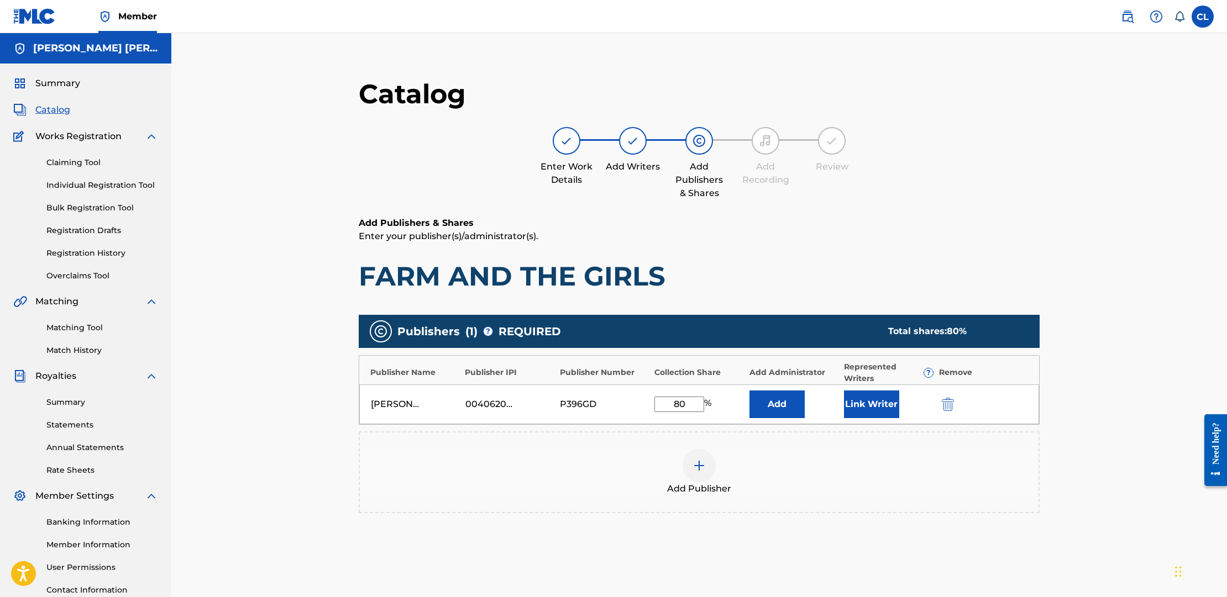
scroll to position [13, 0]
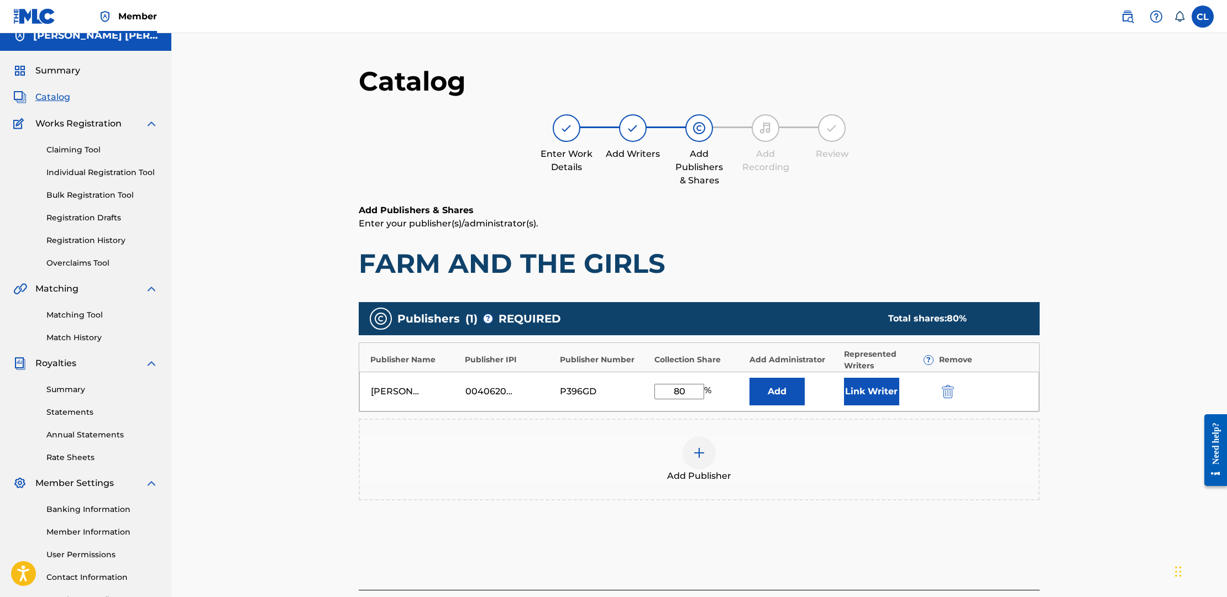
click at [685, 393] on input "80" at bounding box center [679, 391] width 50 height 15
type input "8"
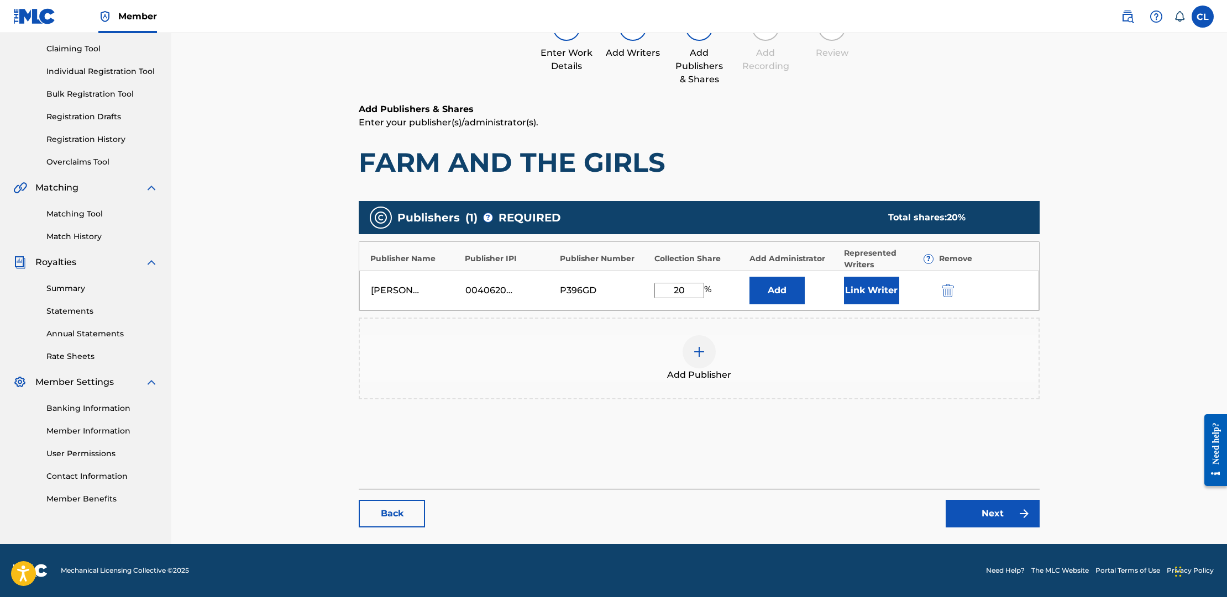
scroll to position [114, 0]
type input "20"
click at [992, 517] on link "Next" at bounding box center [993, 514] width 94 height 28
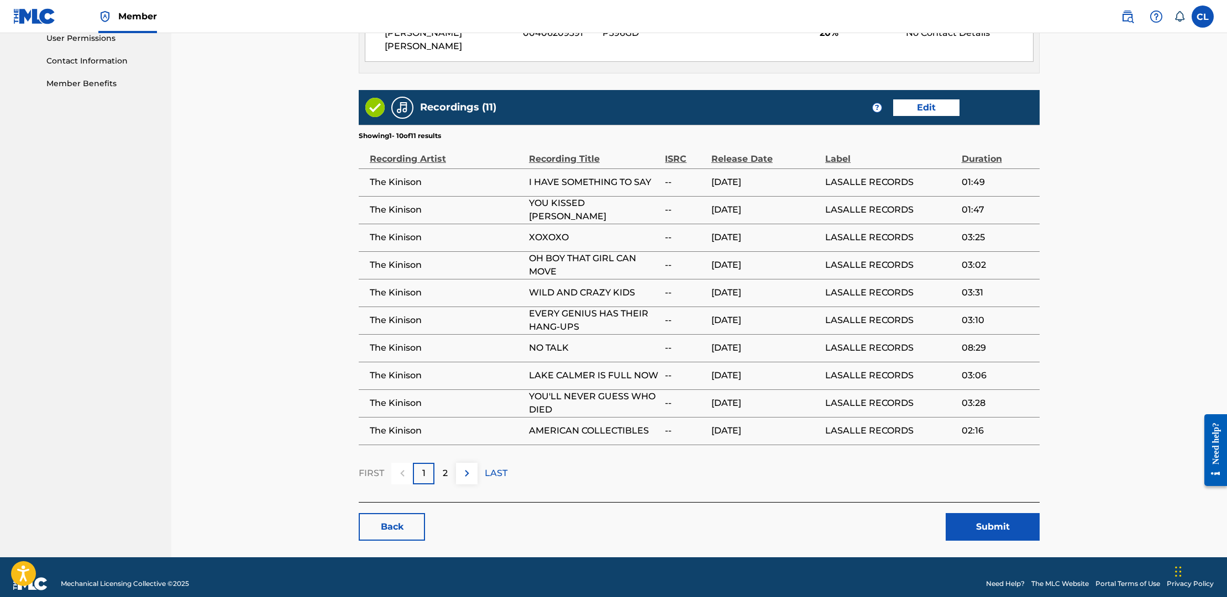
scroll to position [529, 0]
click at [984, 514] on button "Submit" at bounding box center [993, 528] width 94 height 28
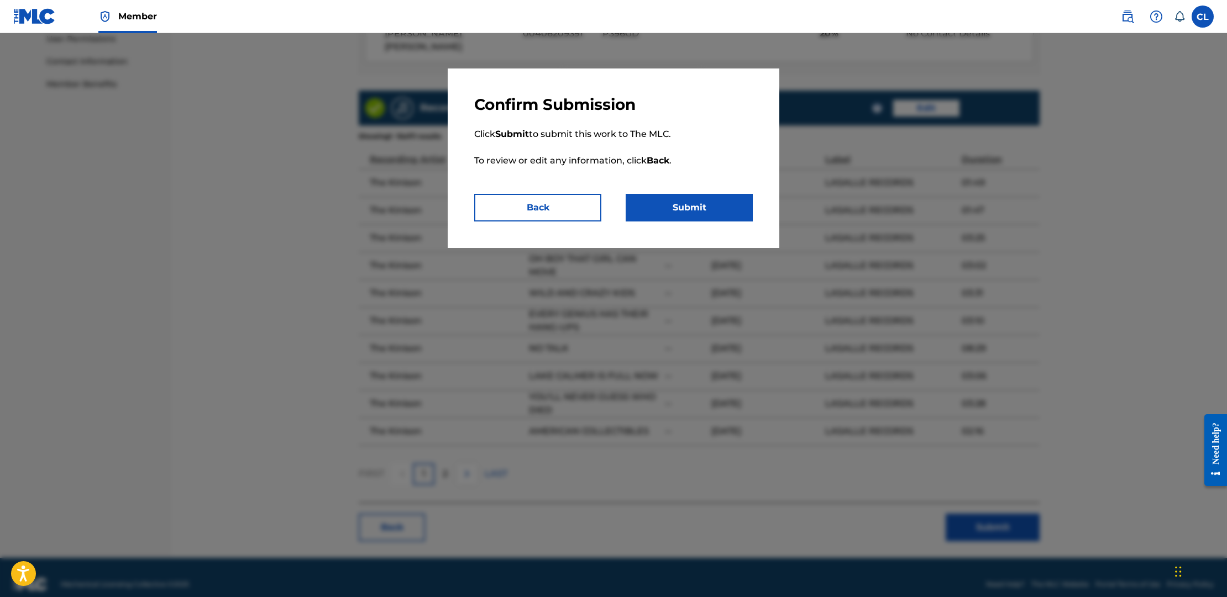
click at [701, 208] on button "Submit" at bounding box center [689, 208] width 127 height 28
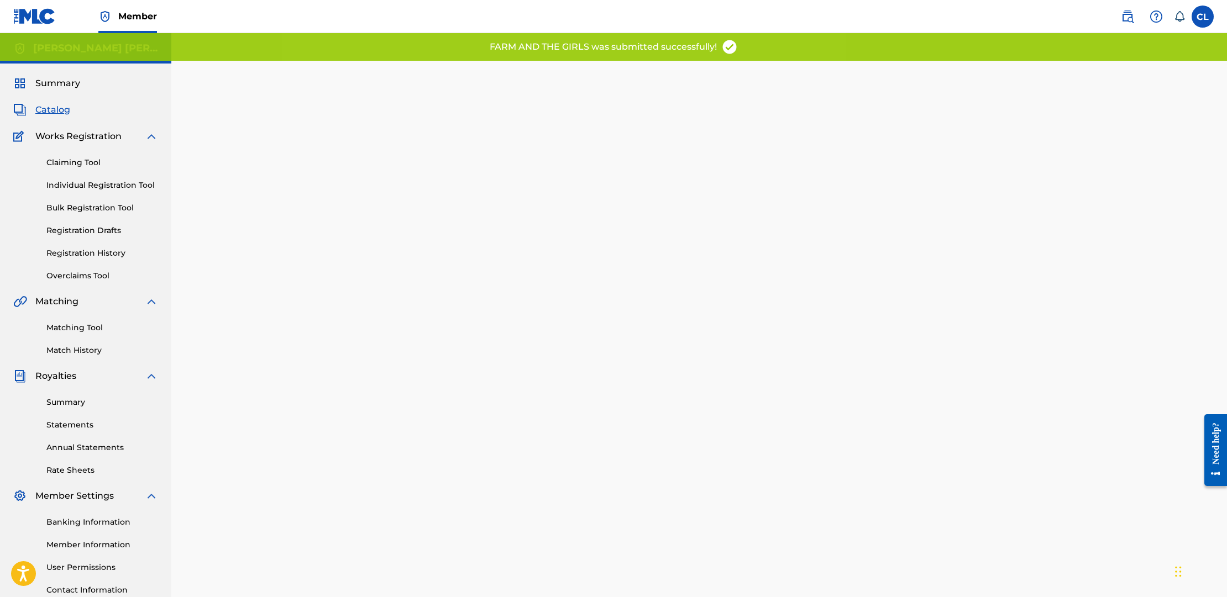
click at [301, 222] on div "Back Done" at bounding box center [699, 345] width 1056 height 625
